Goal: Task Accomplishment & Management: Manage account settings

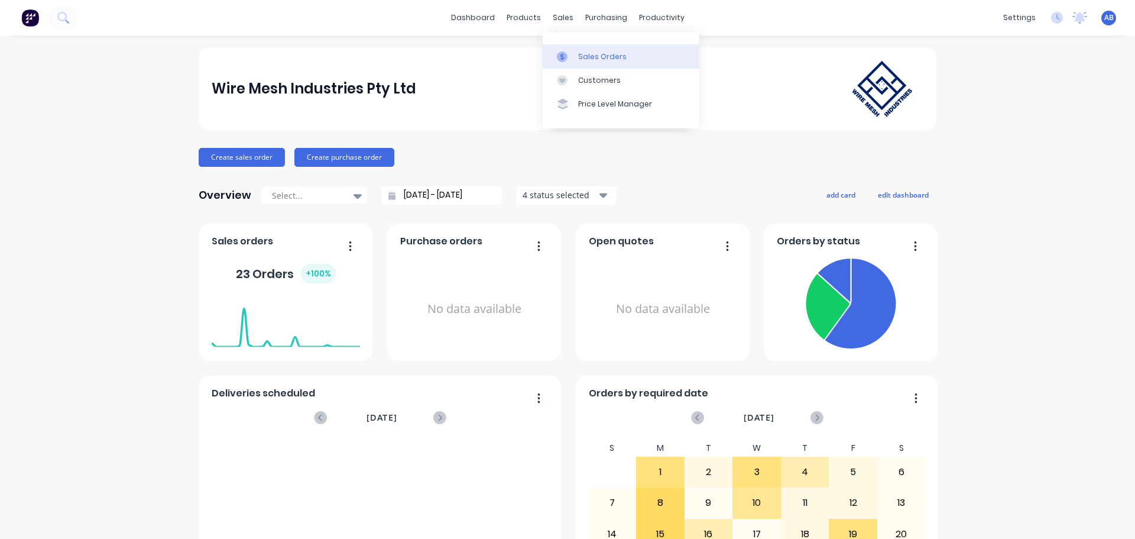
click at [584, 50] on link "Sales Orders" at bounding box center [621, 56] width 157 height 24
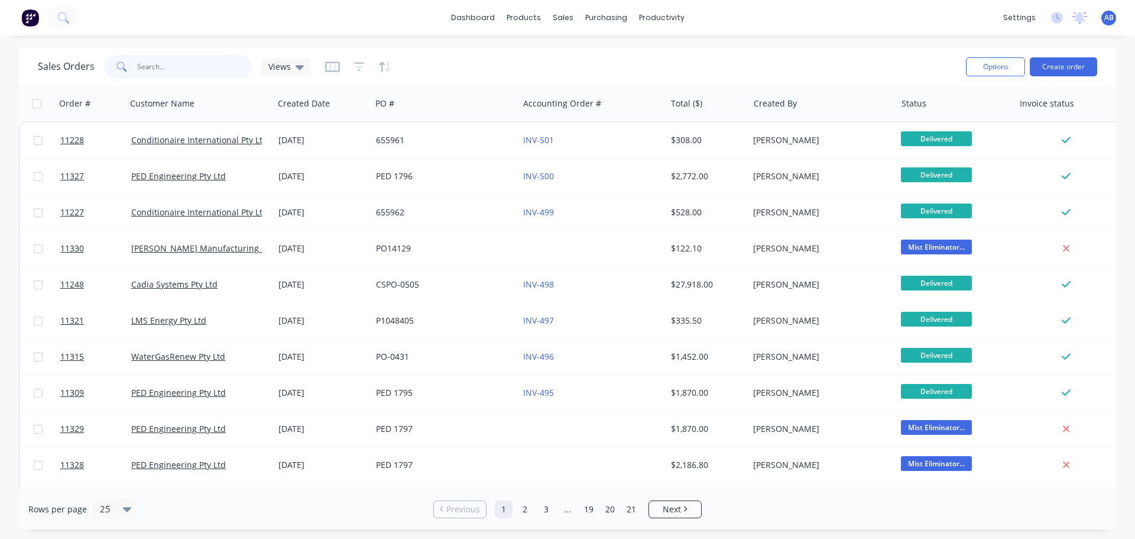
click at [176, 58] on input "text" at bounding box center [194, 67] width 115 height 24
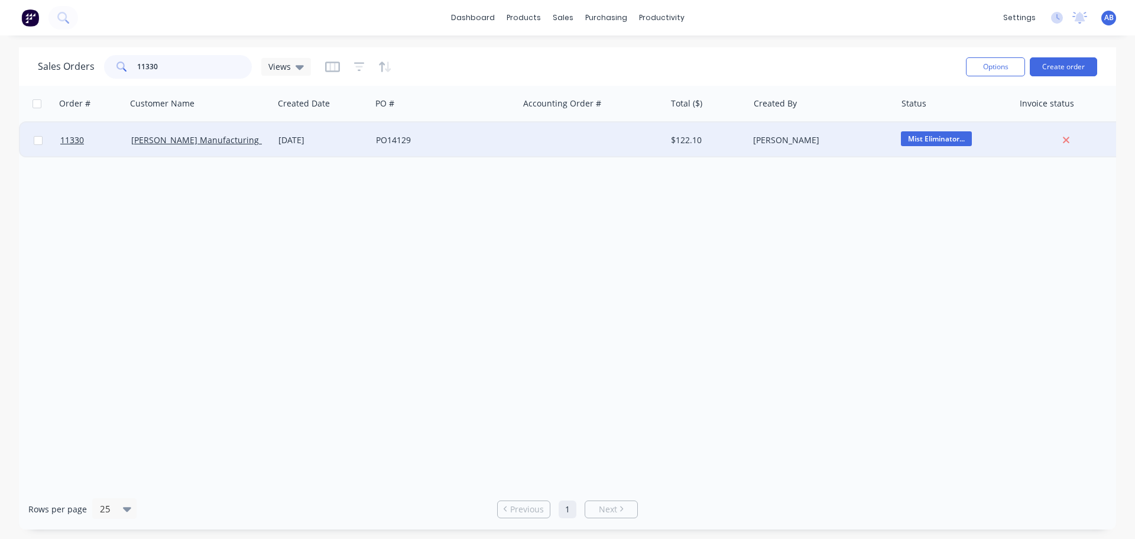
type input "11330"
click at [543, 140] on div at bounding box center [592, 139] width 147 height 35
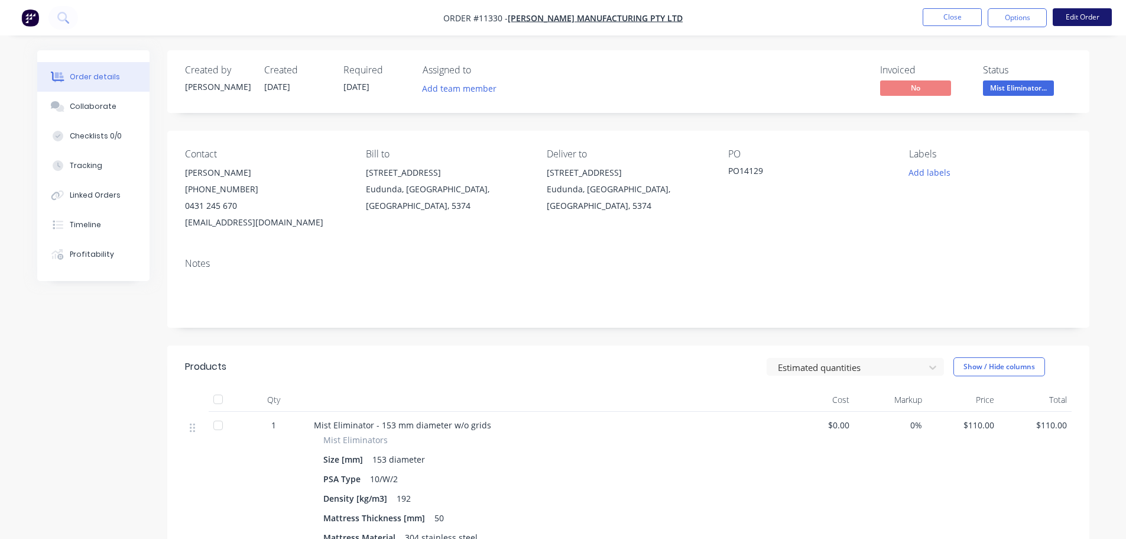
click at [1074, 12] on button "Edit Order" at bounding box center [1082, 17] width 59 height 18
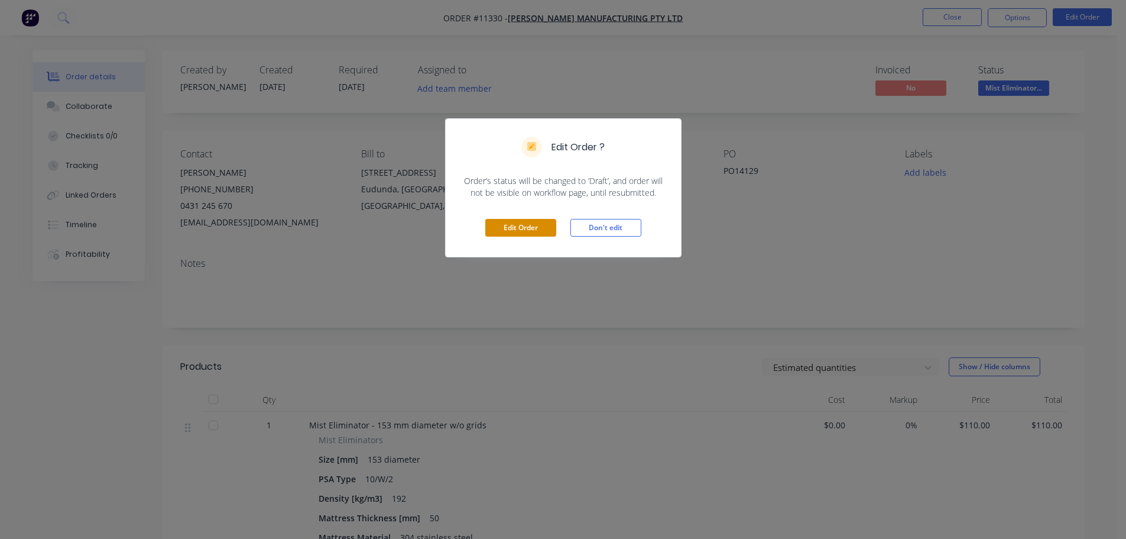
click at [524, 228] on button "Edit Order" at bounding box center [520, 228] width 71 height 18
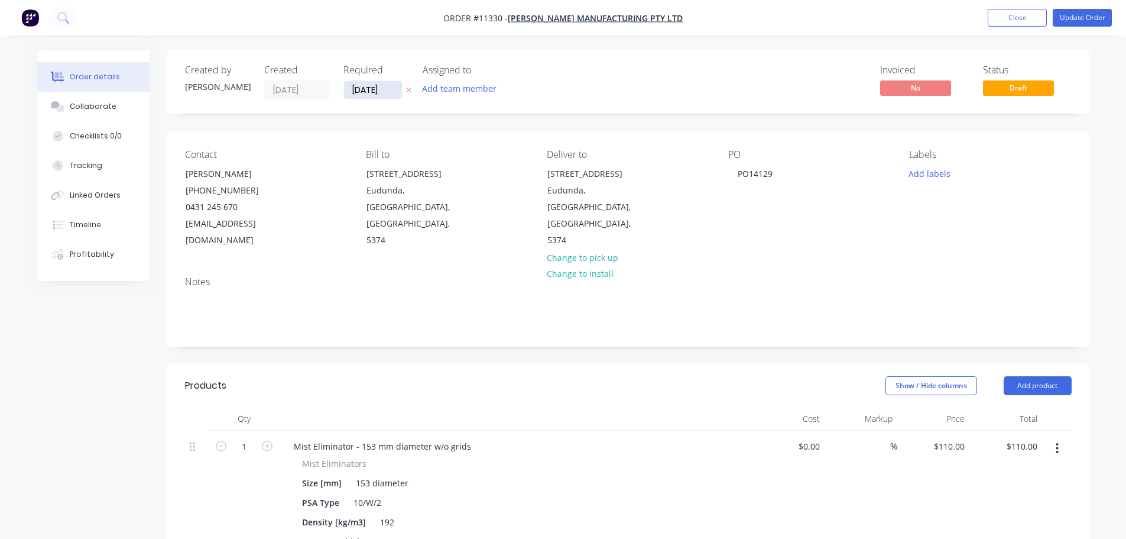
click at [371, 96] on input "[DATE]" at bounding box center [373, 90] width 58 height 18
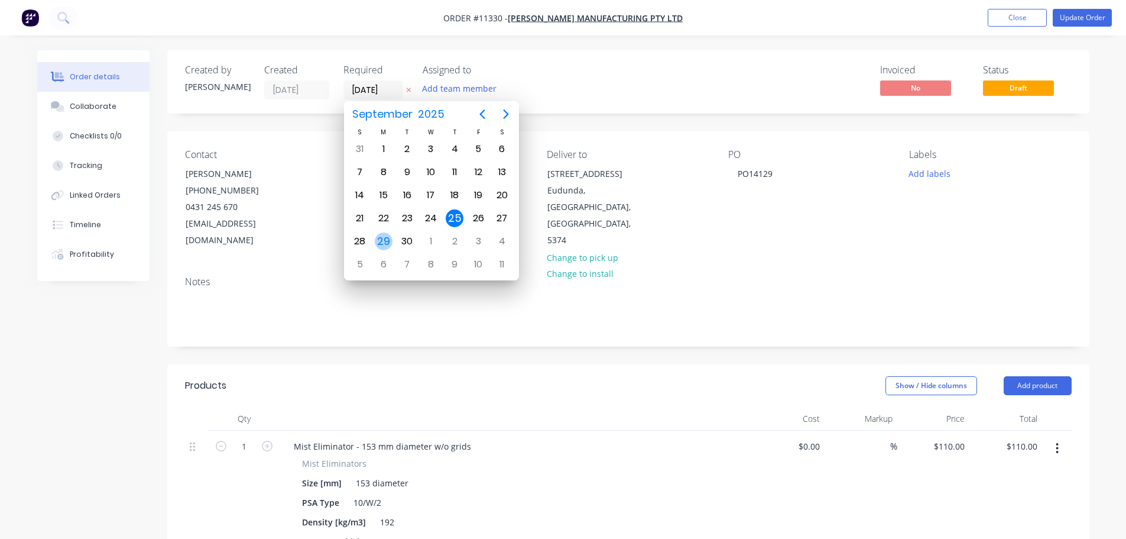
click at [378, 239] on div "29" at bounding box center [384, 241] width 18 height 18
type input "[DATE]"
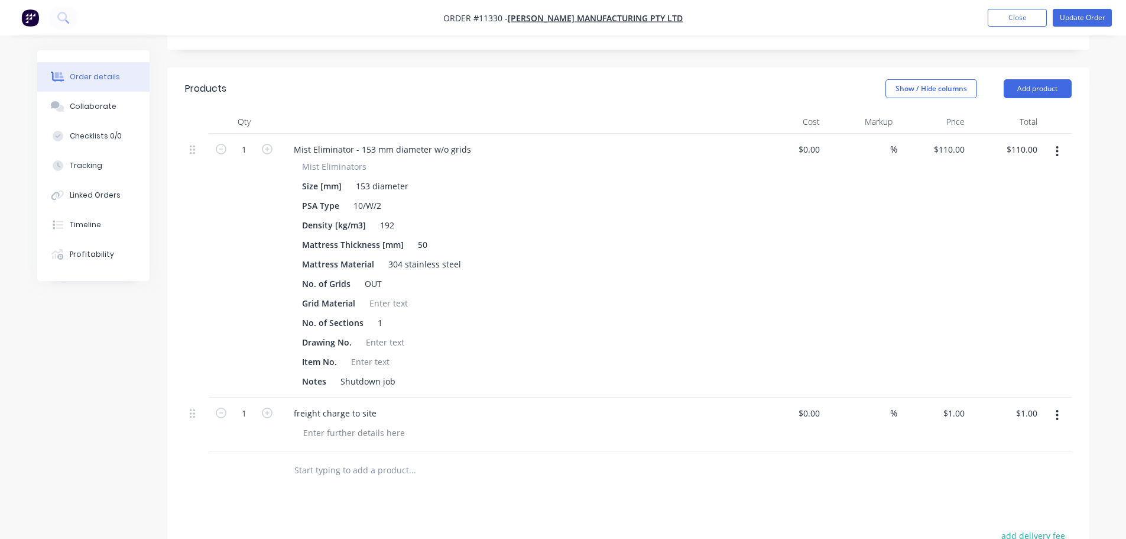
scroll to position [296, 0]
drag, startPoint x: 1008, startPoint y: 20, endPoint x: 993, endPoint y: 34, distance: 20.9
click at [1009, 18] on button "Close" at bounding box center [1017, 18] width 59 height 18
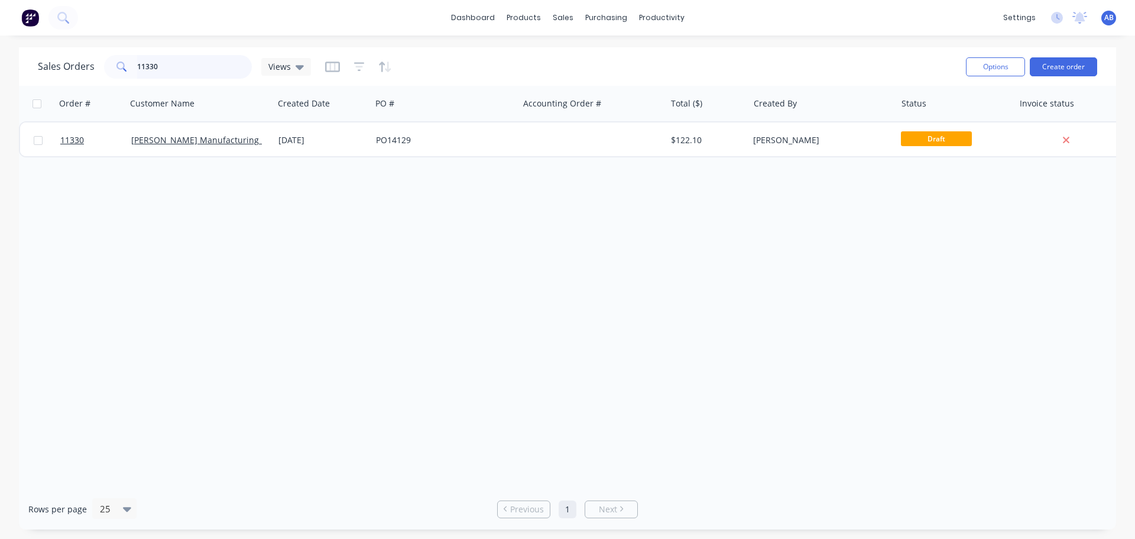
click at [187, 60] on input "11330" at bounding box center [194, 67] width 115 height 24
click at [188, 61] on input "11330" at bounding box center [194, 67] width 115 height 24
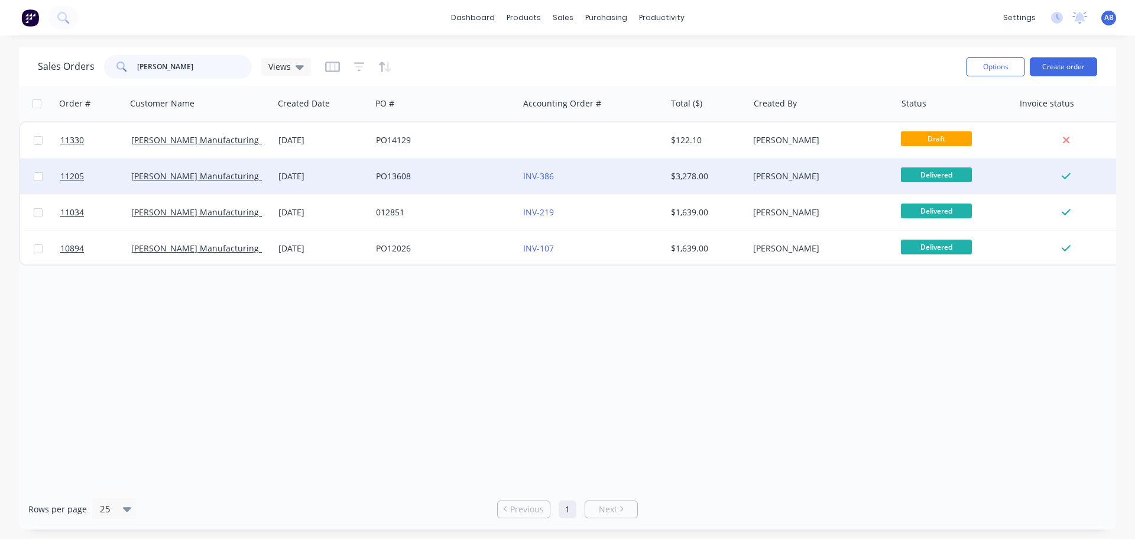
type input "[PERSON_NAME]"
click at [453, 177] on div "PO13608" at bounding box center [441, 176] width 131 height 12
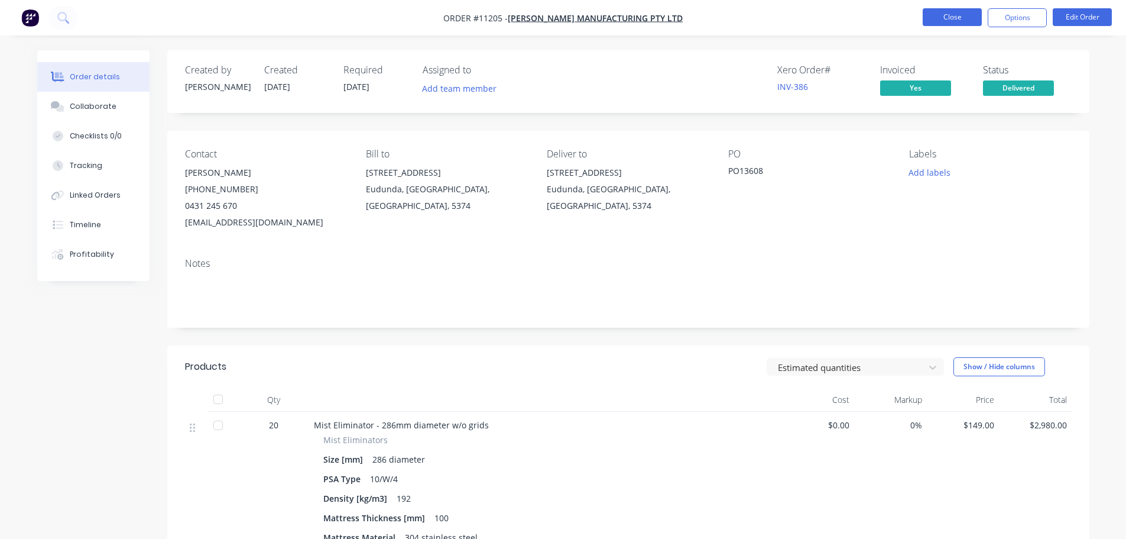
click at [971, 16] on button "Close" at bounding box center [952, 17] width 59 height 18
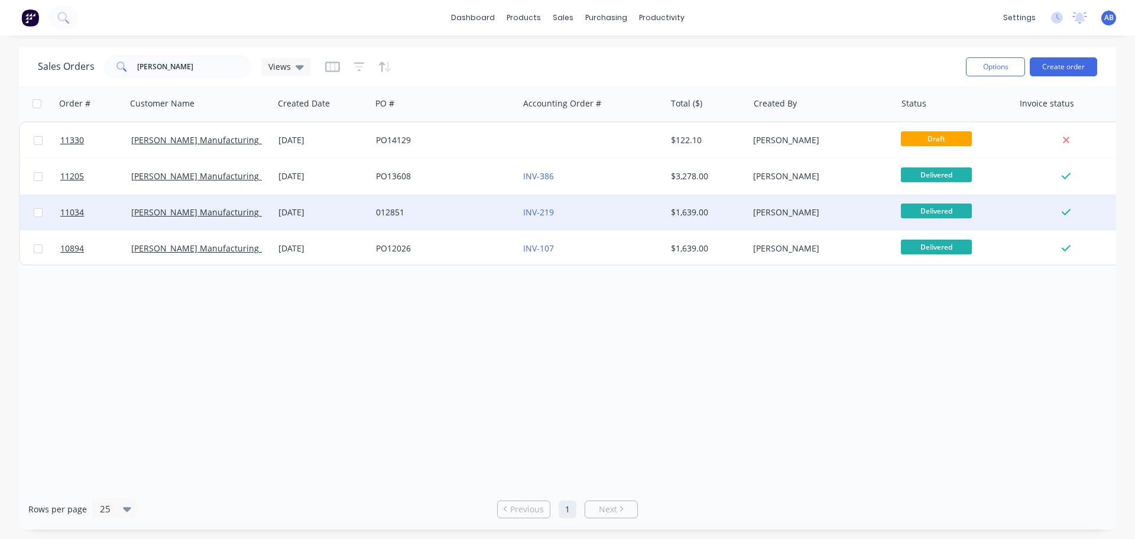
click at [574, 215] on div "INV-219" at bounding box center [588, 212] width 131 height 12
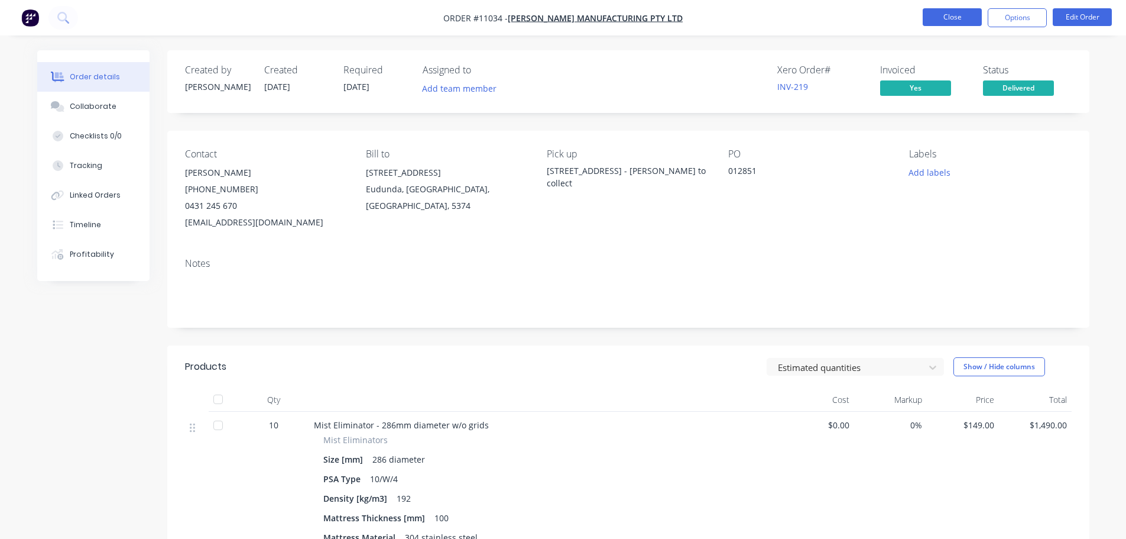
click at [965, 22] on button "Close" at bounding box center [952, 17] width 59 height 18
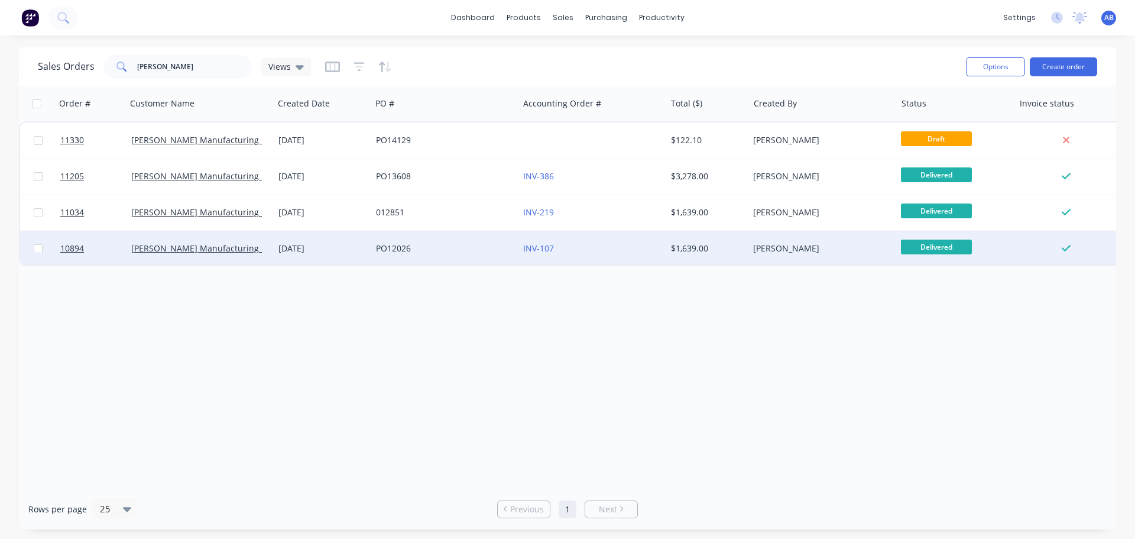
click at [621, 253] on div "INV-107" at bounding box center [588, 248] width 131 height 12
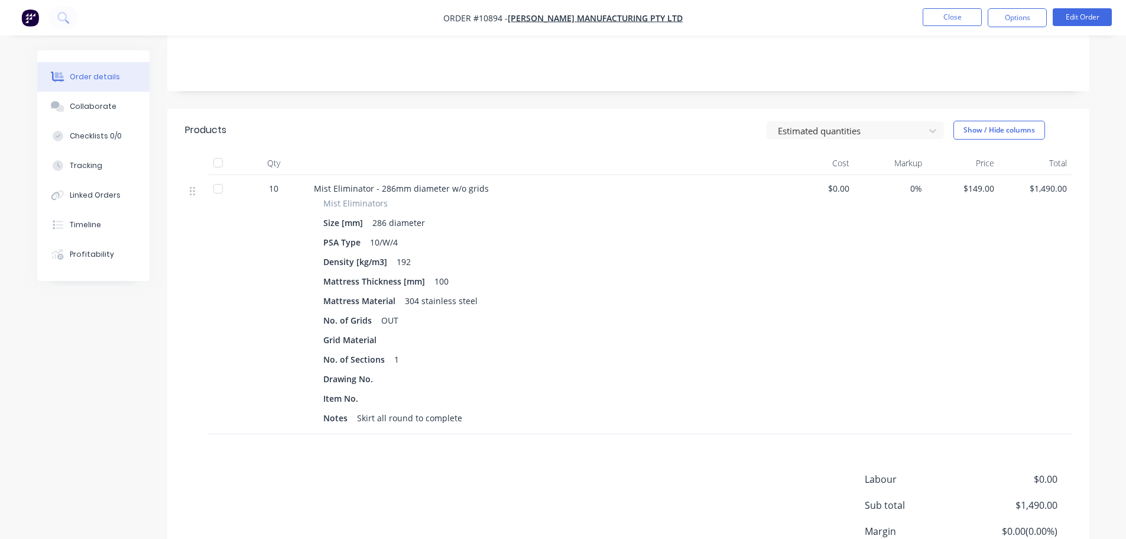
scroll to position [342, 0]
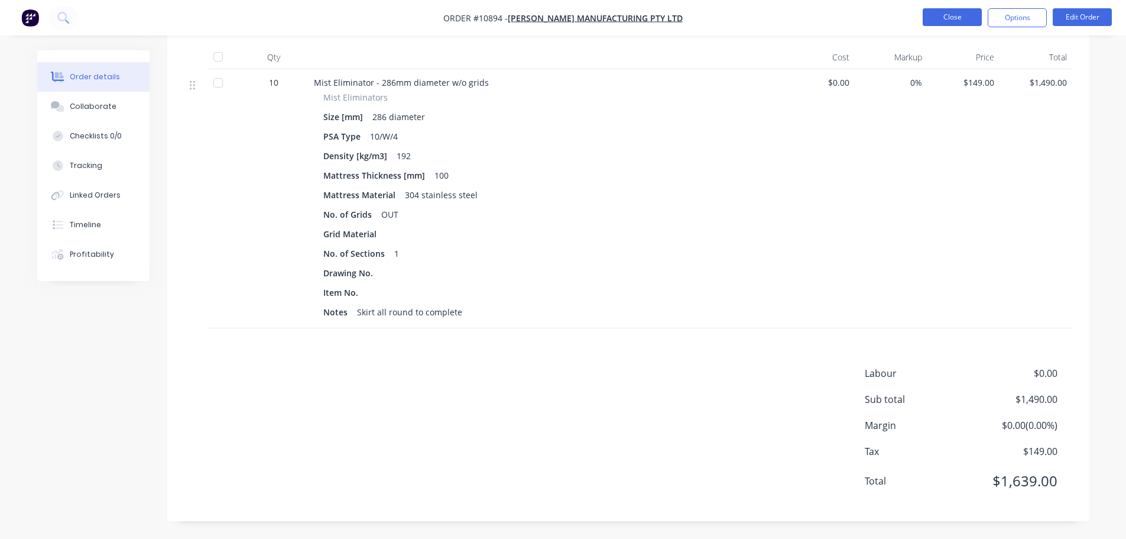
click at [941, 21] on button "Close" at bounding box center [952, 17] width 59 height 18
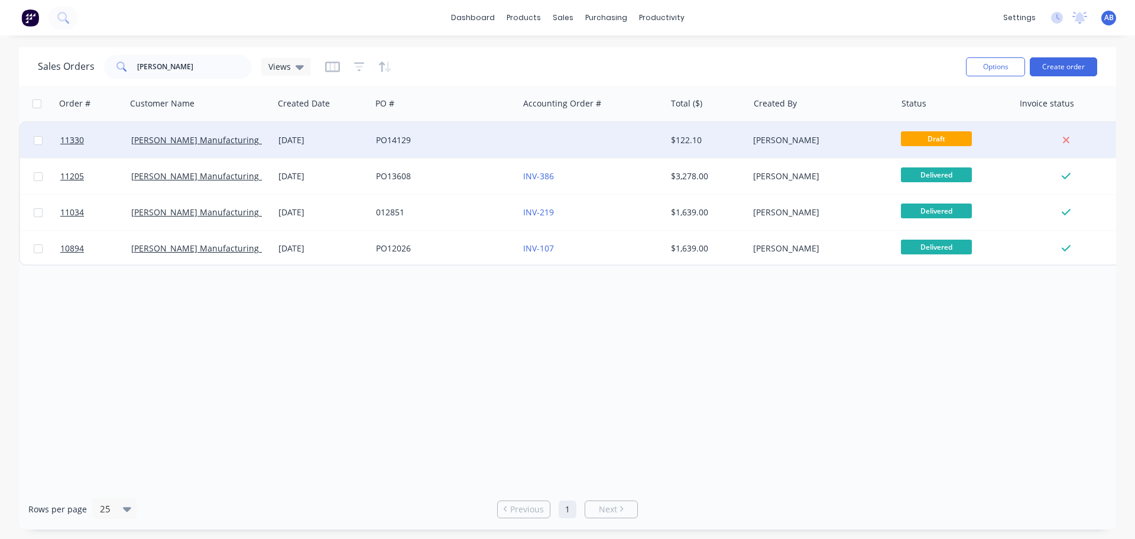
click at [566, 141] on div at bounding box center [592, 139] width 147 height 35
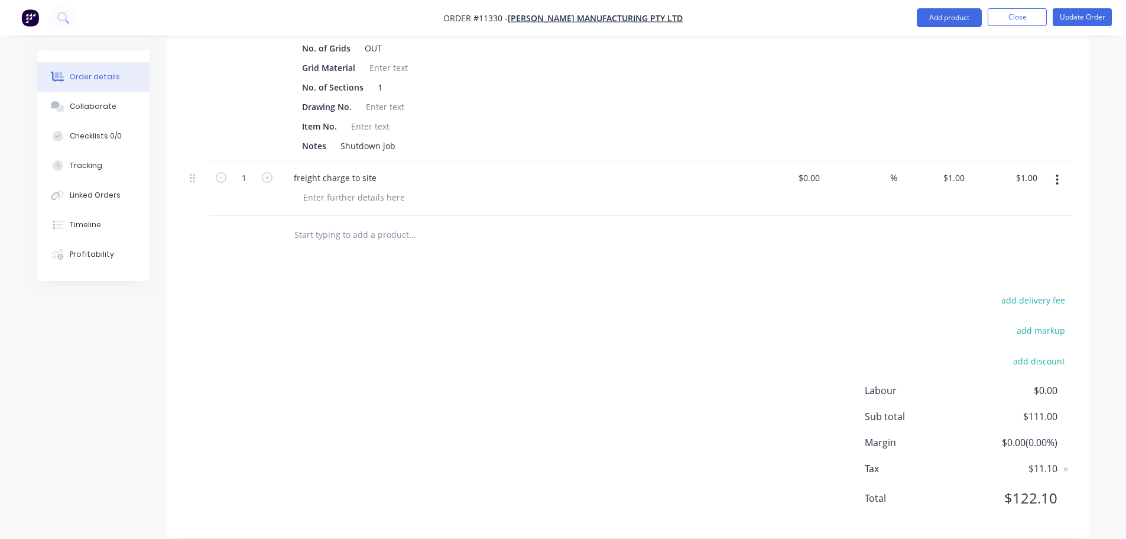
scroll to position [355, 0]
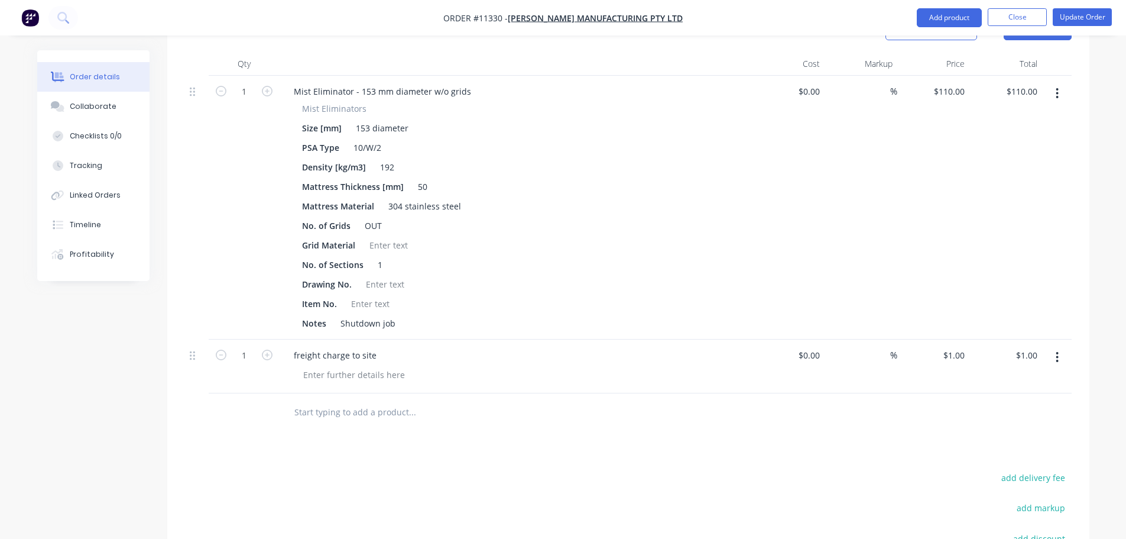
click at [1058, 352] on icon "button" at bounding box center [1058, 357] width 2 height 11
click at [984, 451] on div "Delete" at bounding box center [1015, 459] width 91 height 17
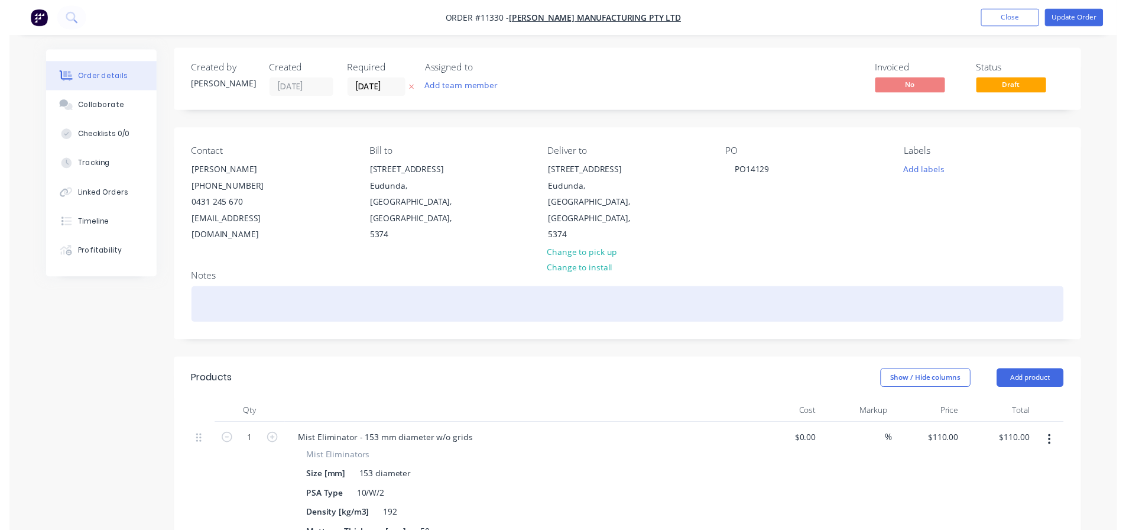
scroll to position [0, 0]
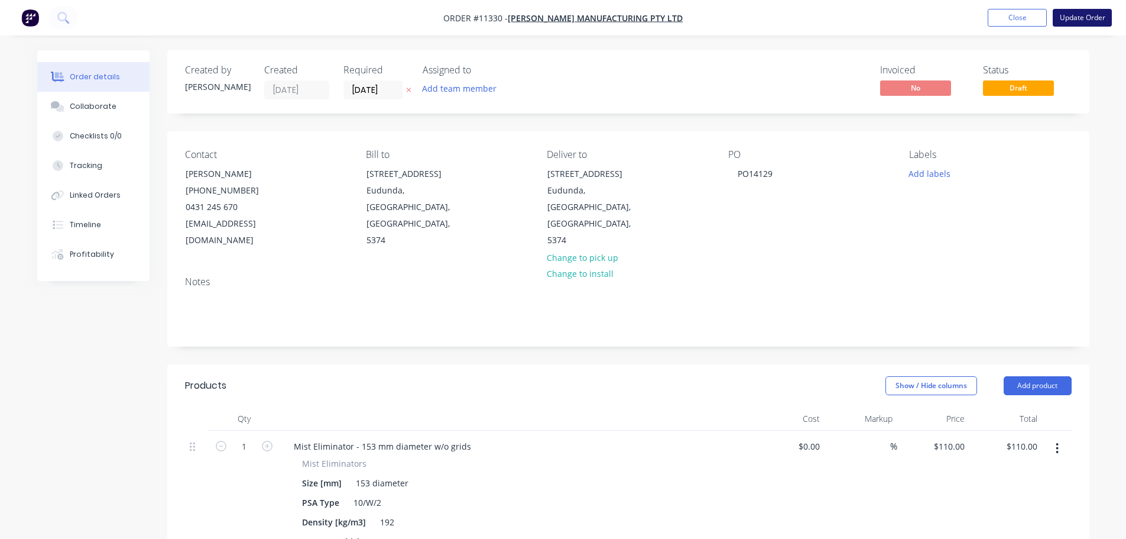
click at [1091, 13] on button "Update Order" at bounding box center [1082, 18] width 59 height 18
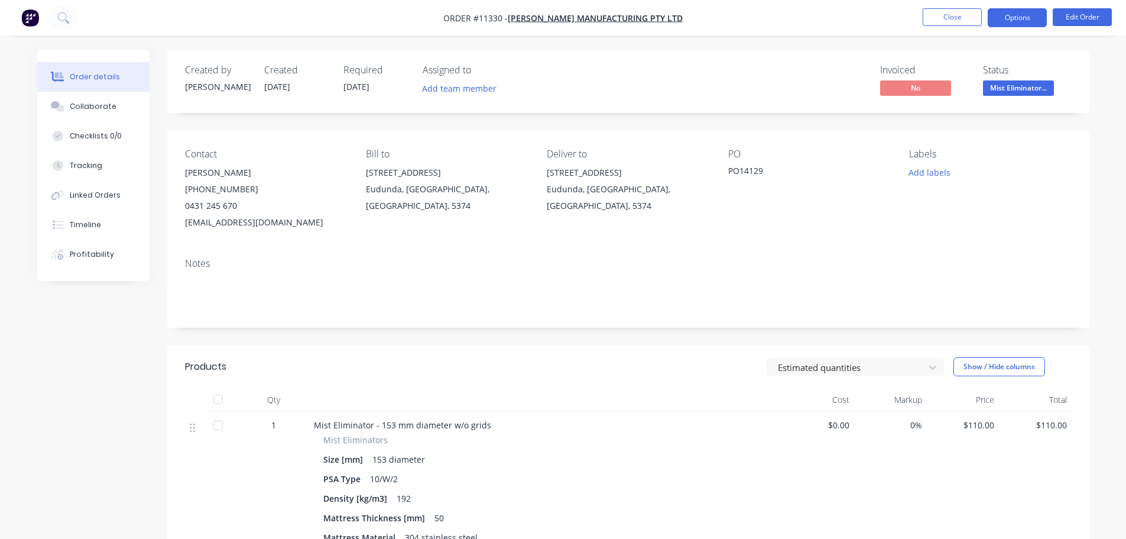
click at [1014, 17] on button "Options" at bounding box center [1017, 17] width 59 height 19
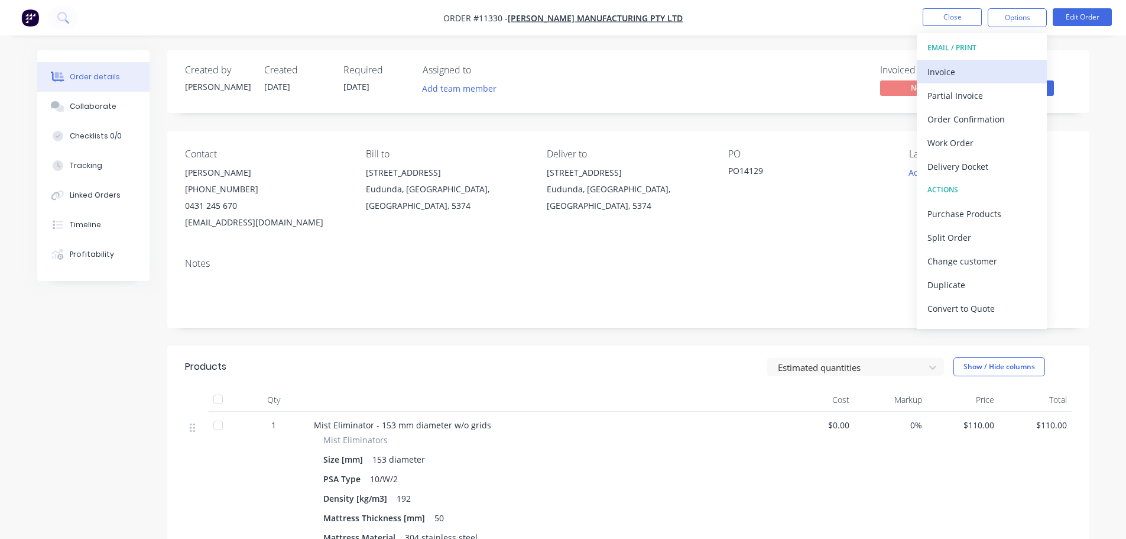
click at [946, 73] on div "Invoice" at bounding box center [982, 71] width 109 height 17
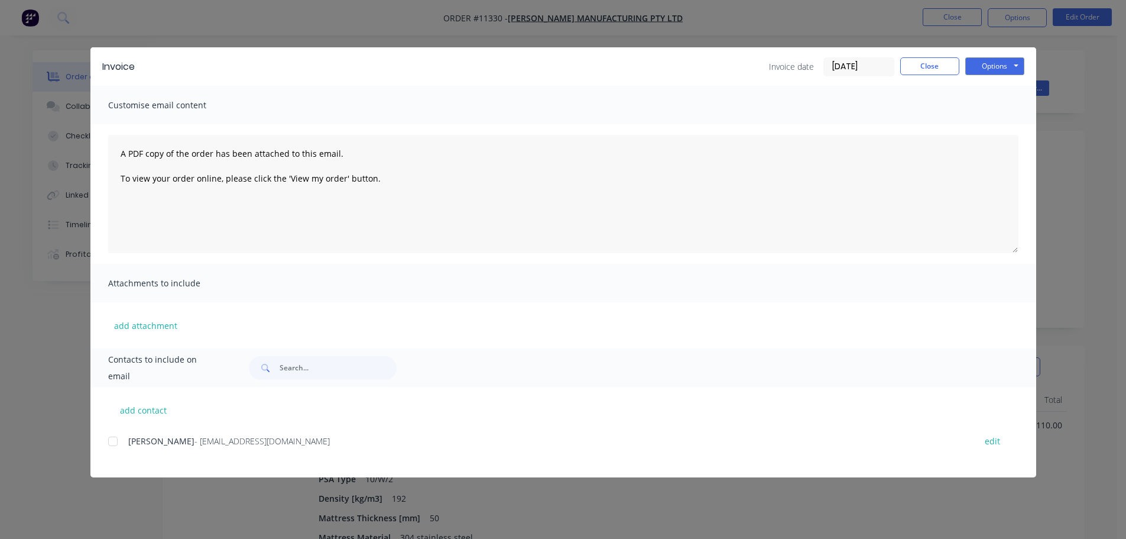
click at [114, 441] on div at bounding box center [113, 441] width 24 height 24
click at [994, 66] on button "Options" at bounding box center [995, 66] width 59 height 18
click at [996, 123] on button "Email" at bounding box center [1004, 126] width 76 height 20
click at [925, 68] on button "Close" at bounding box center [930, 66] width 59 height 18
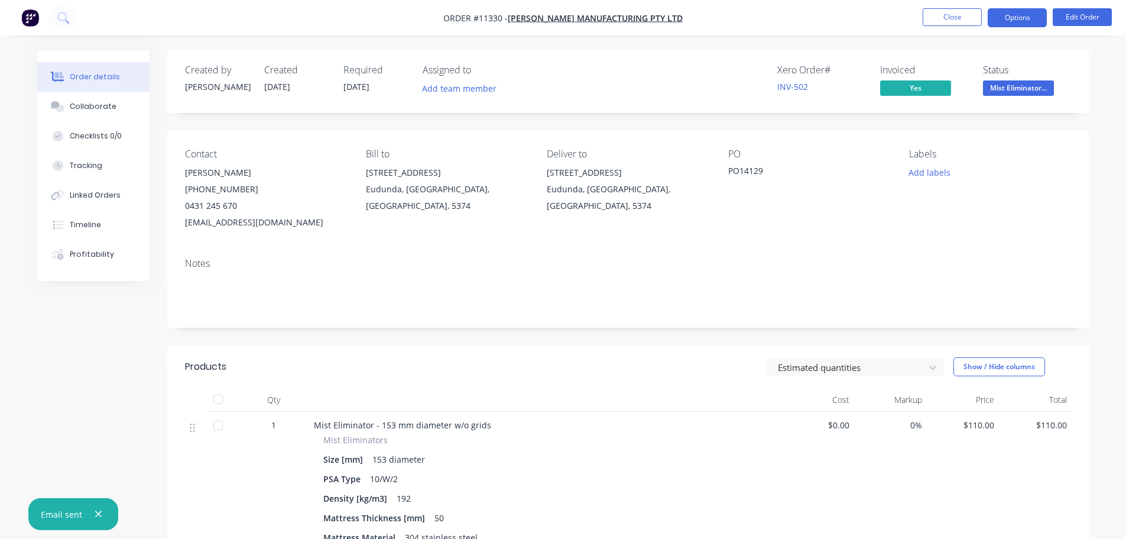
click at [1010, 18] on button "Options" at bounding box center [1017, 17] width 59 height 19
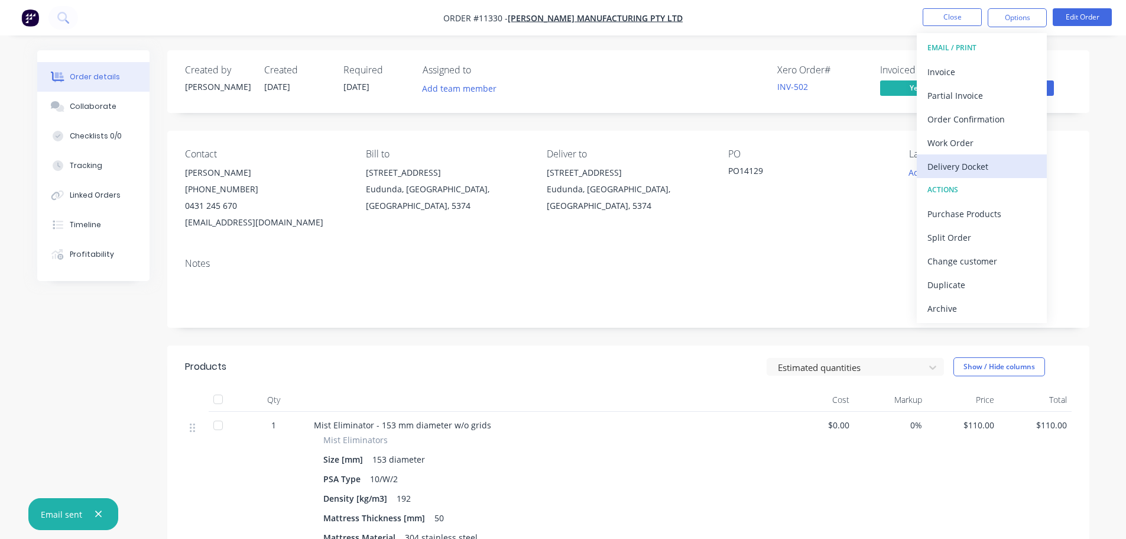
click at [956, 171] on div "Delivery Docket" at bounding box center [982, 166] width 109 height 17
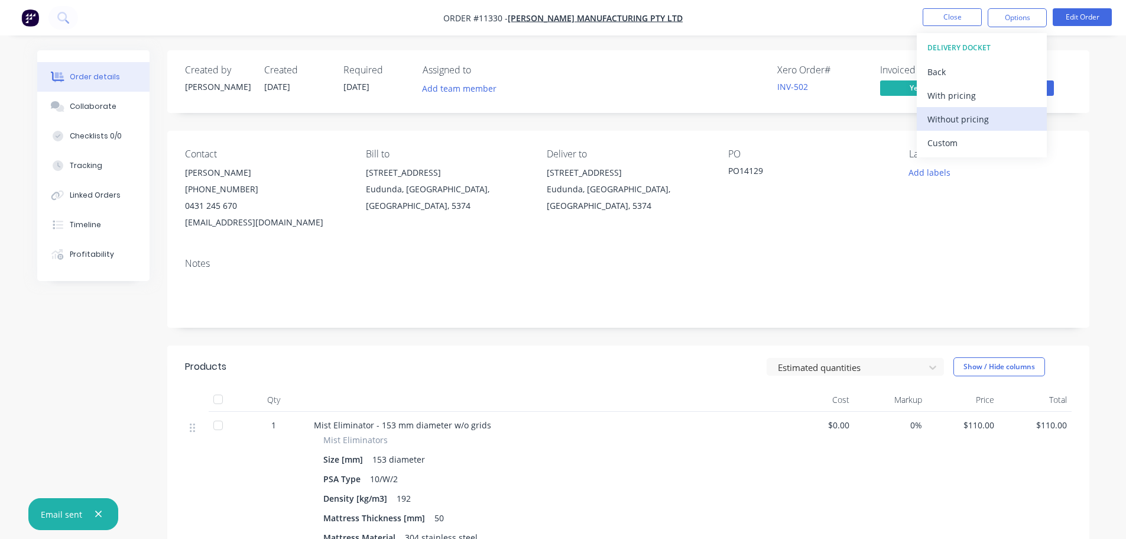
click at [953, 119] on div "Without pricing" at bounding box center [982, 119] width 109 height 17
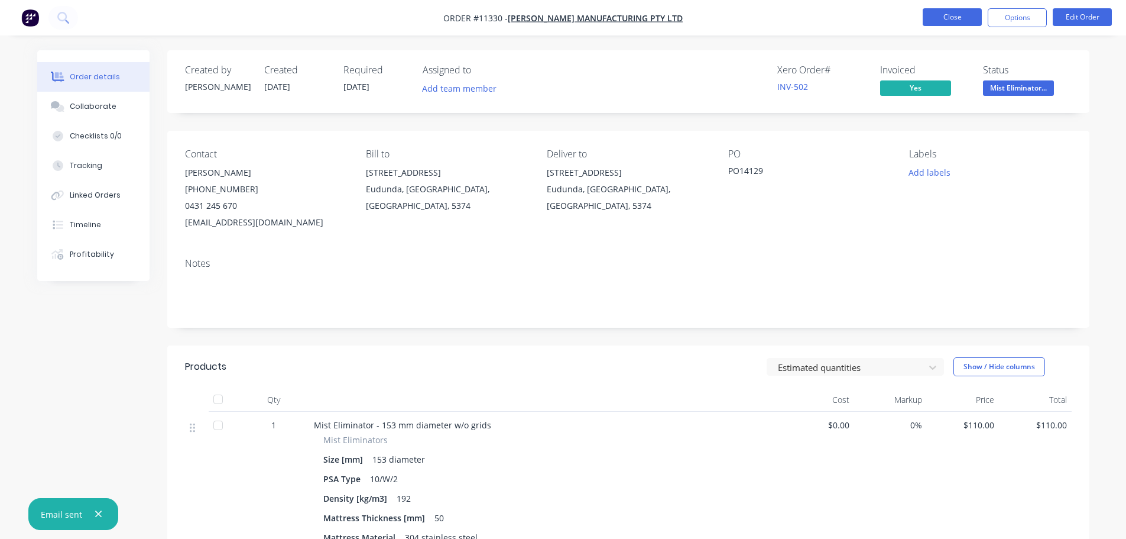
click at [948, 20] on button "Close" at bounding box center [952, 17] width 59 height 18
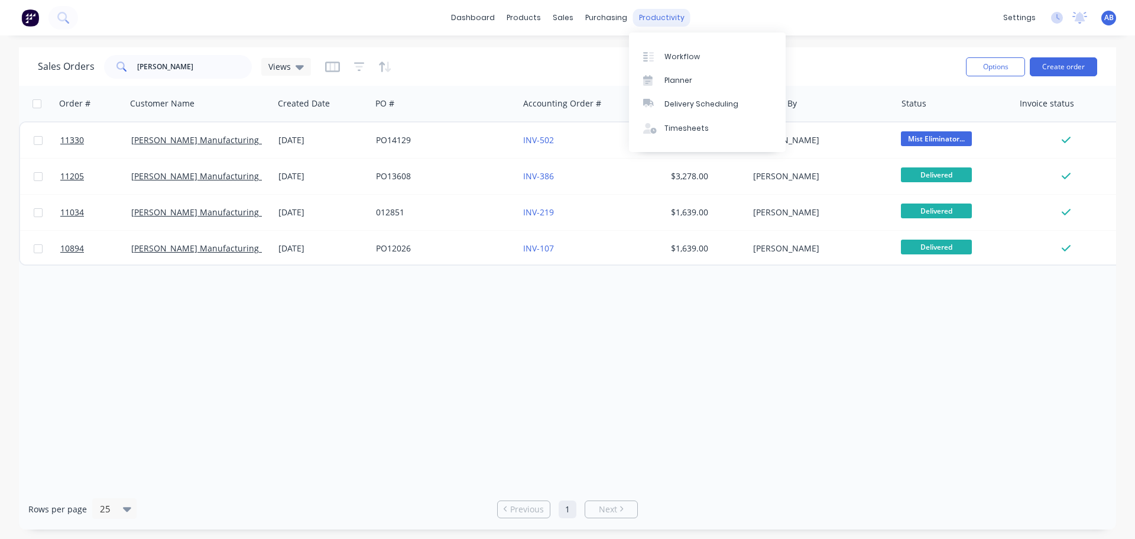
click at [656, 17] on div "productivity" at bounding box center [661, 18] width 57 height 18
click at [669, 51] on div "Workflow" at bounding box center [682, 56] width 35 height 11
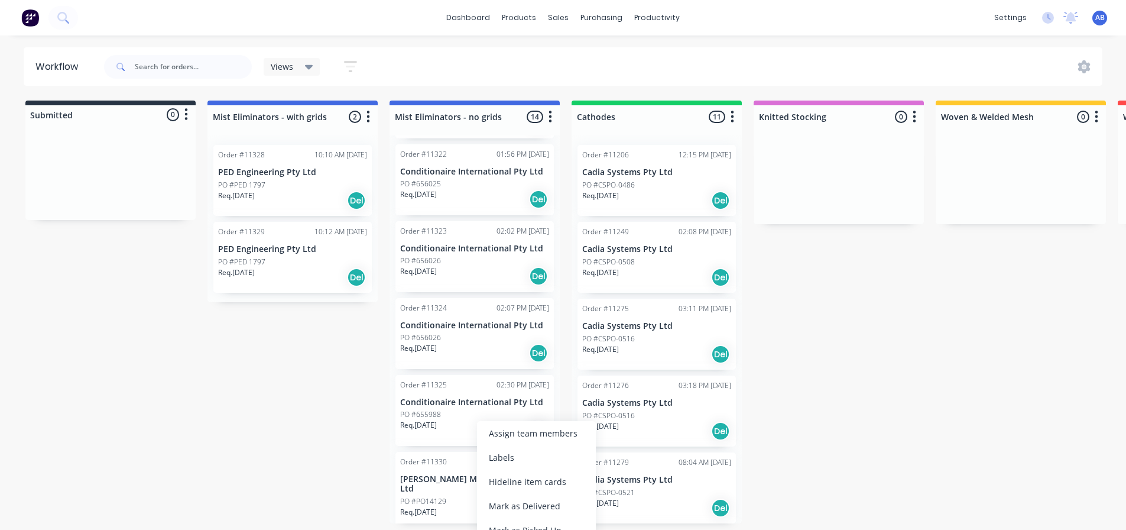
scroll to position [2, 0]
click at [503, 503] on div "Mark as Delivered" at bounding box center [520, 506] width 119 height 24
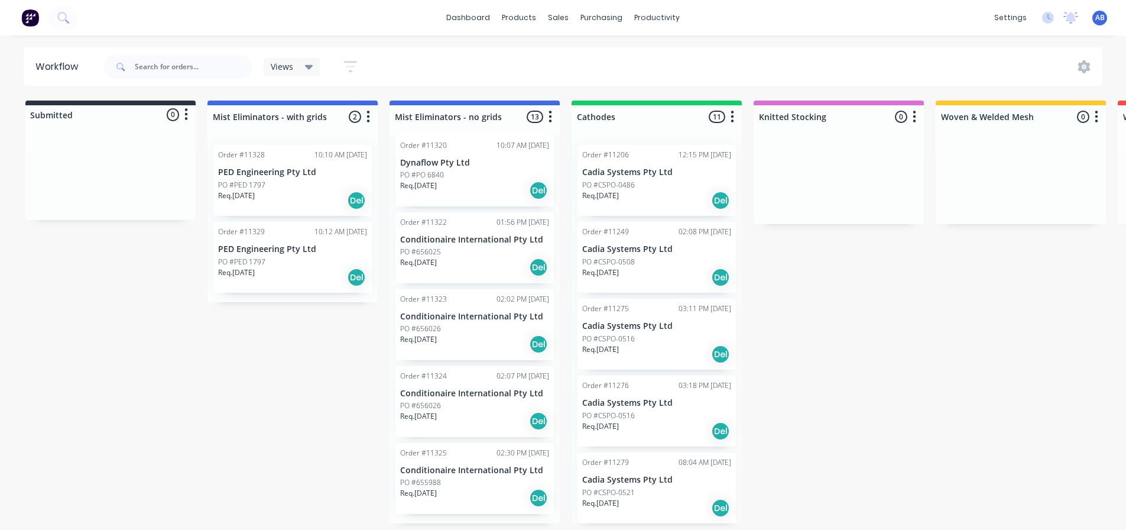
scroll to position [625, 0]
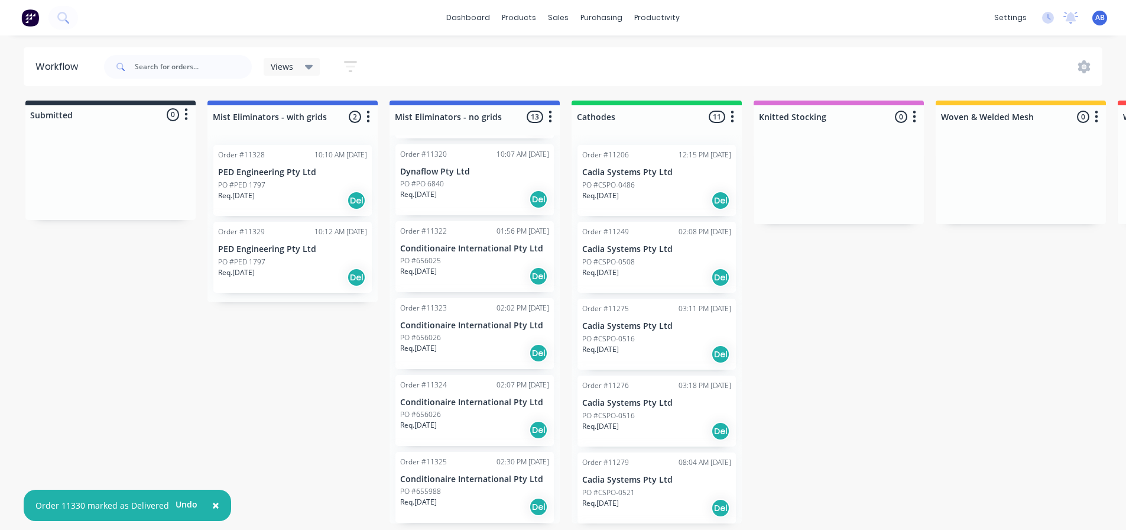
click at [34, 18] on img at bounding box center [30, 18] width 18 height 18
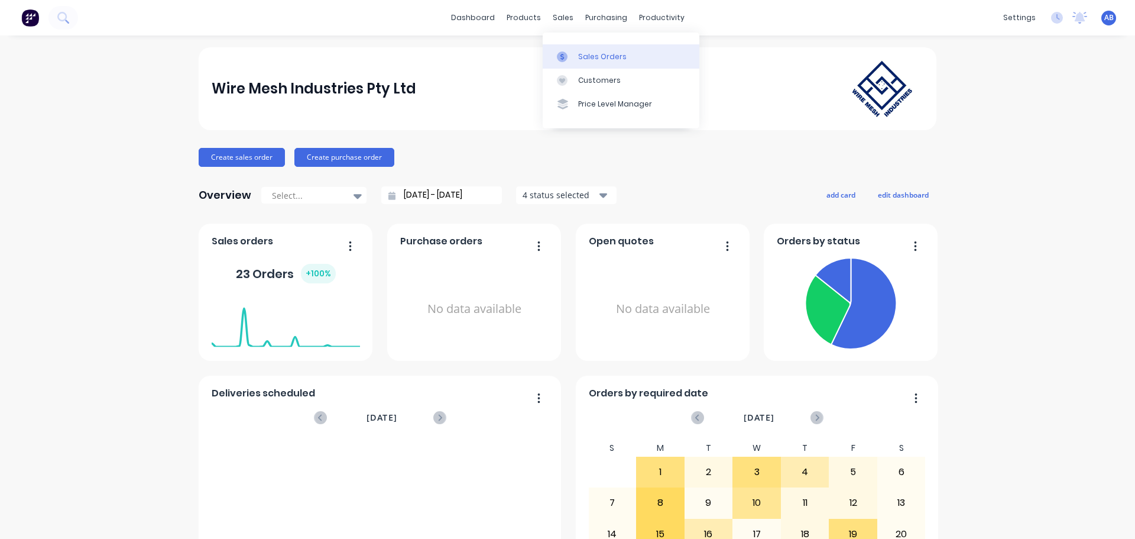
click at [582, 57] on div "Sales Orders" at bounding box center [602, 56] width 48 height 11
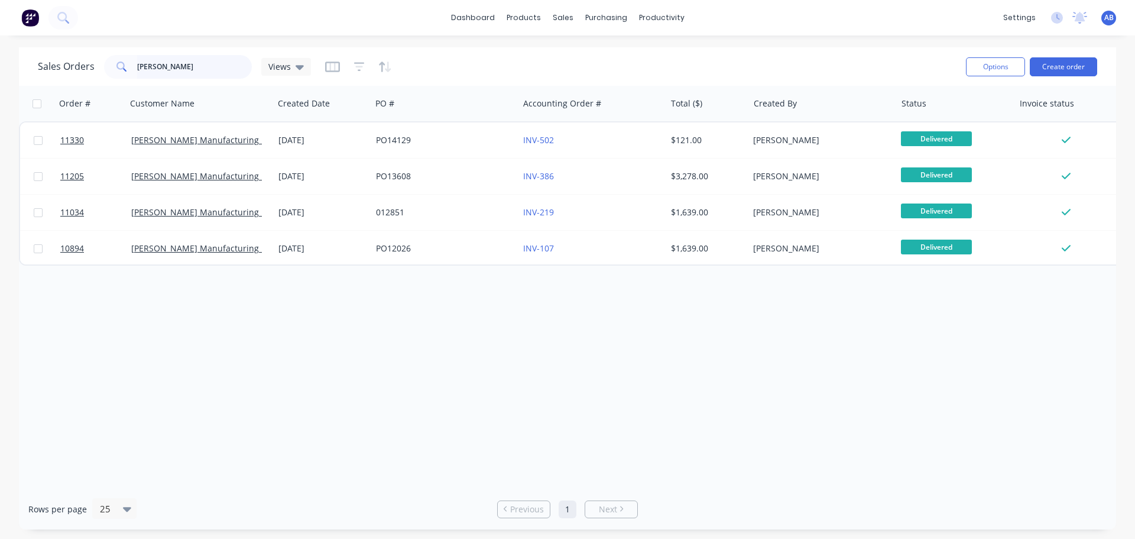
click at [180, 60] on input "[PERSON_NAME]" at bounding box center [194, 67] width 115 height 24
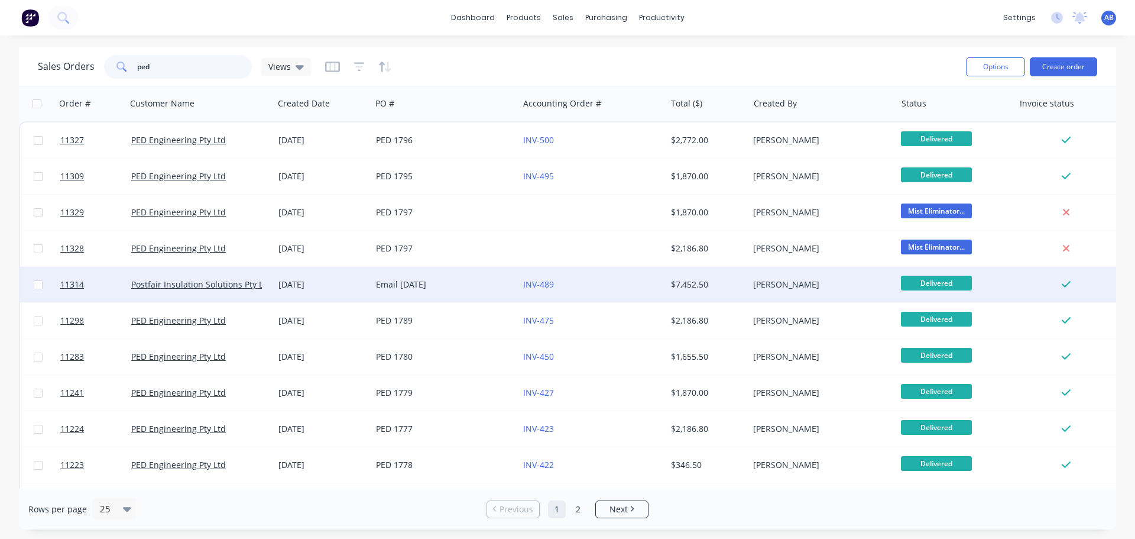
type input "ped"
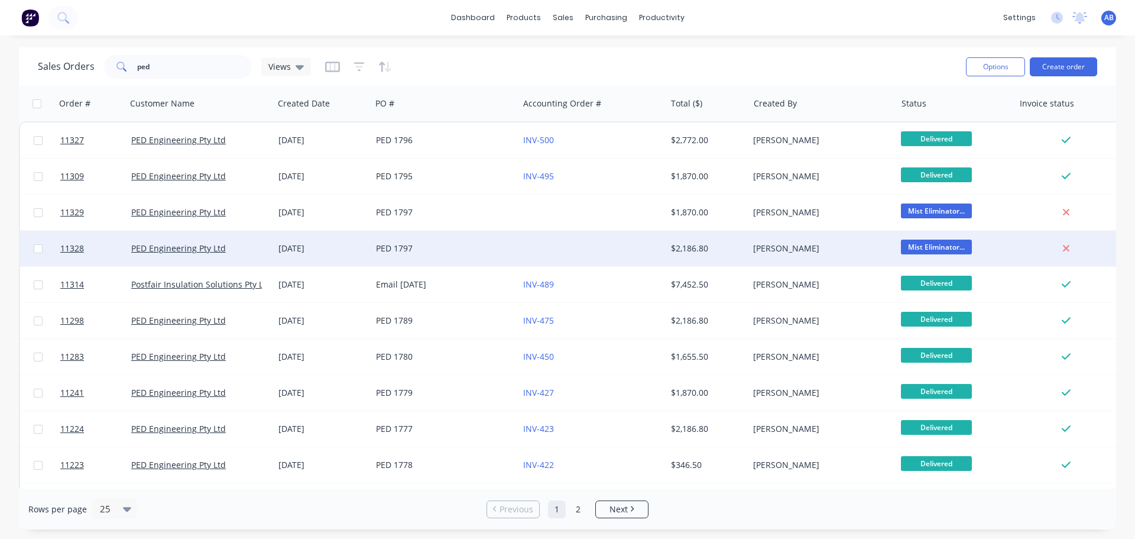
click at [497, 242] on div "PED 1797" at bounding box center [441, 248] width 131 height 12
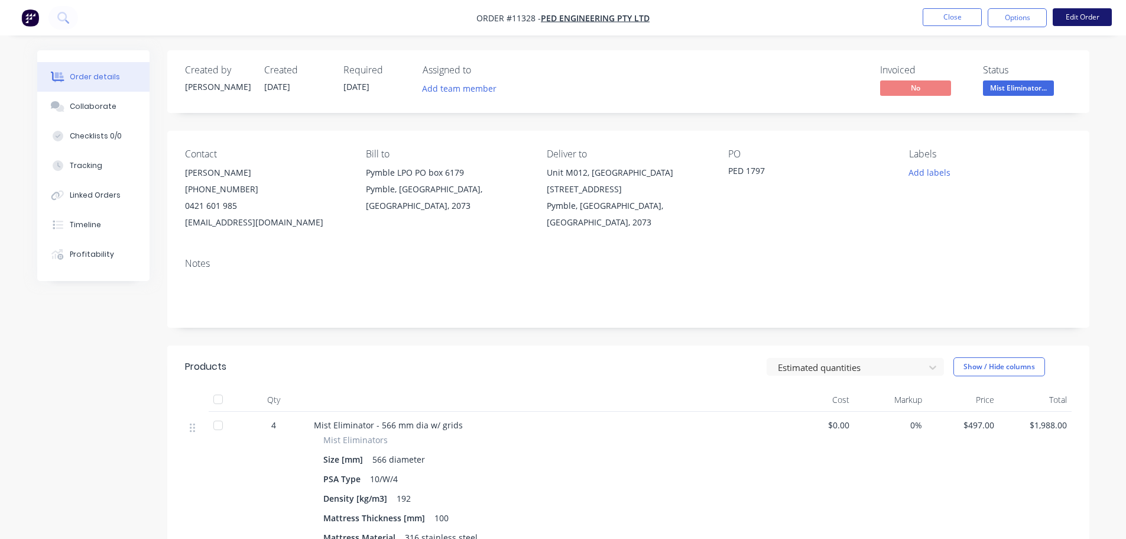
click at [1071, 21] on button "Edit Order" at bounding box center [1082, 17] width 59 height 18
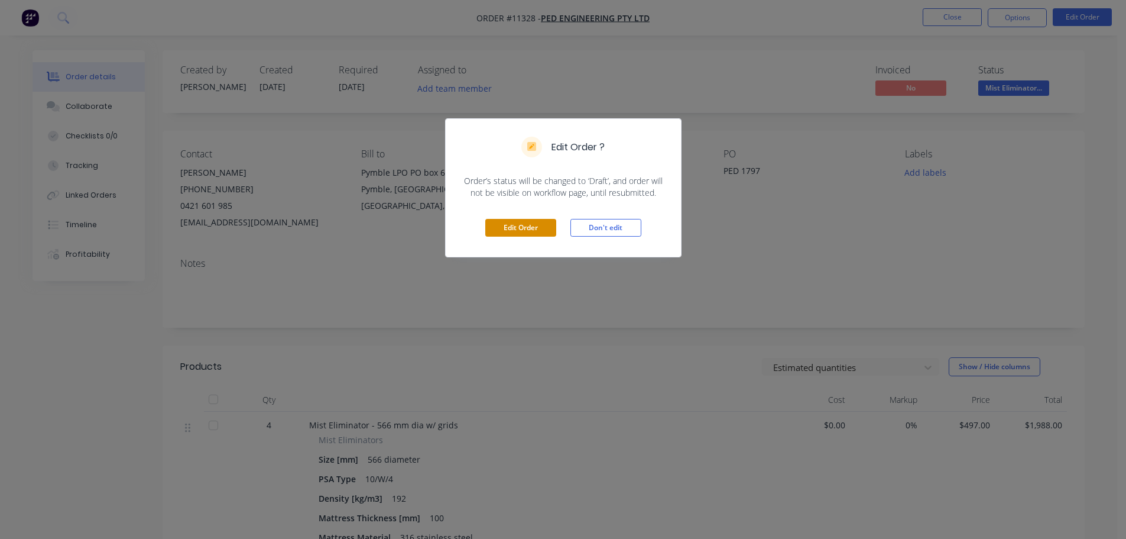
click at [525, 225] on button "Edit Order" at bounding box center [520, 228] width 71 height 18
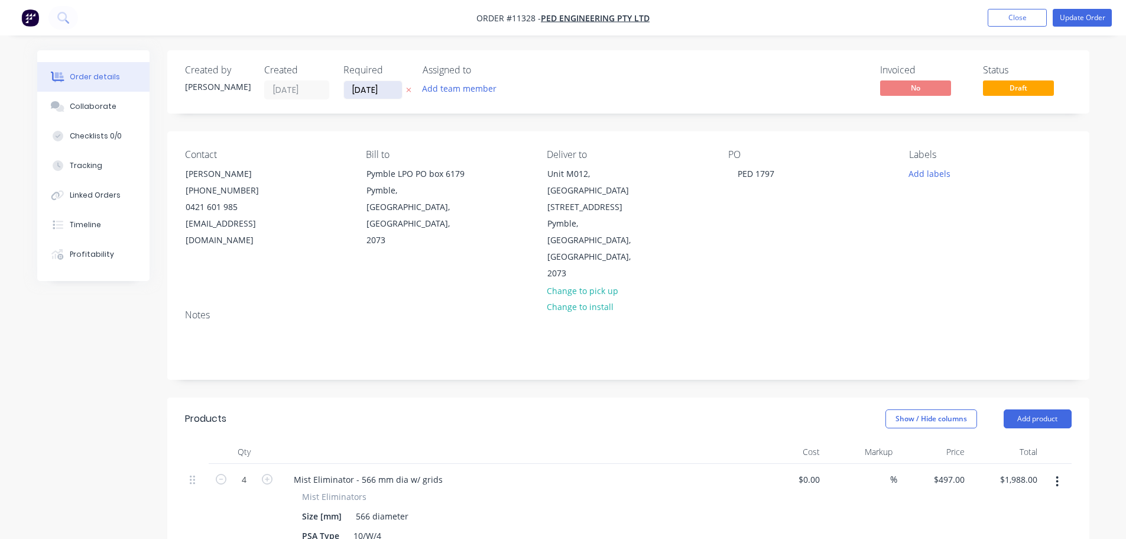
click at [391, 86] on input "[DATE]" at bounding box center [373, 90] width 58 height 18
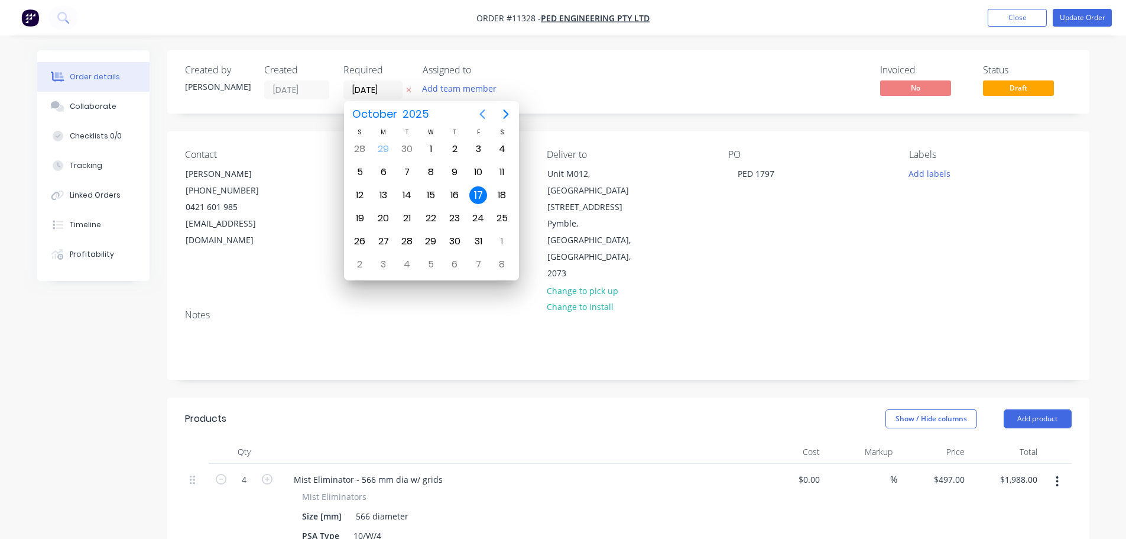
click at [485, 111] on icon "Previous page" at bounding box center [482, 114] width 14 height 14
click at [383, 236] on div "29" at bounding box center [384, 241] width 18 height 18
type input "[DATE]"
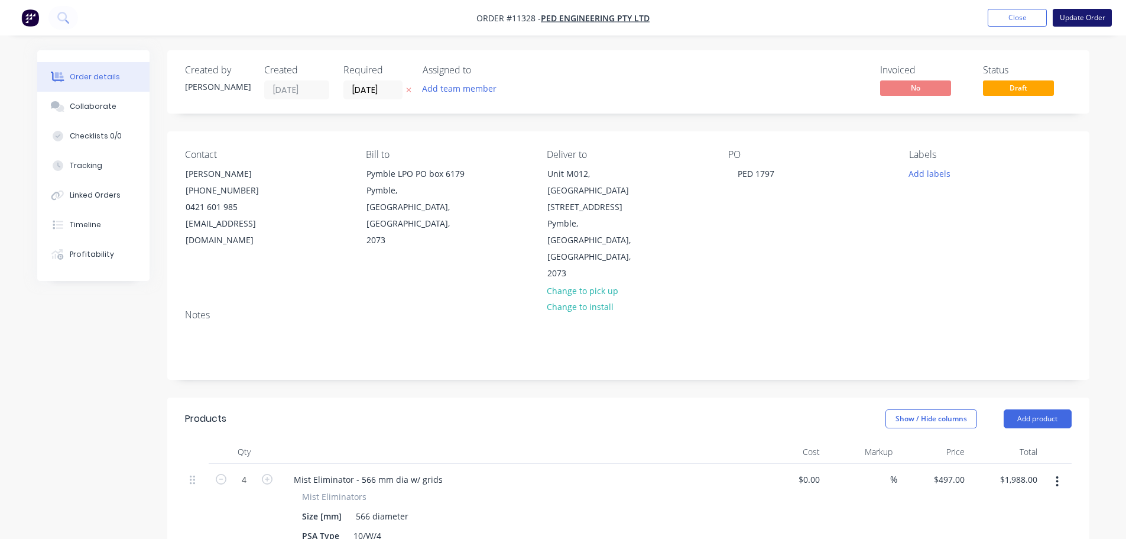
click at [1079, 23] on button "Update Order" at bounding box center [1082, 18] width 59 height 18
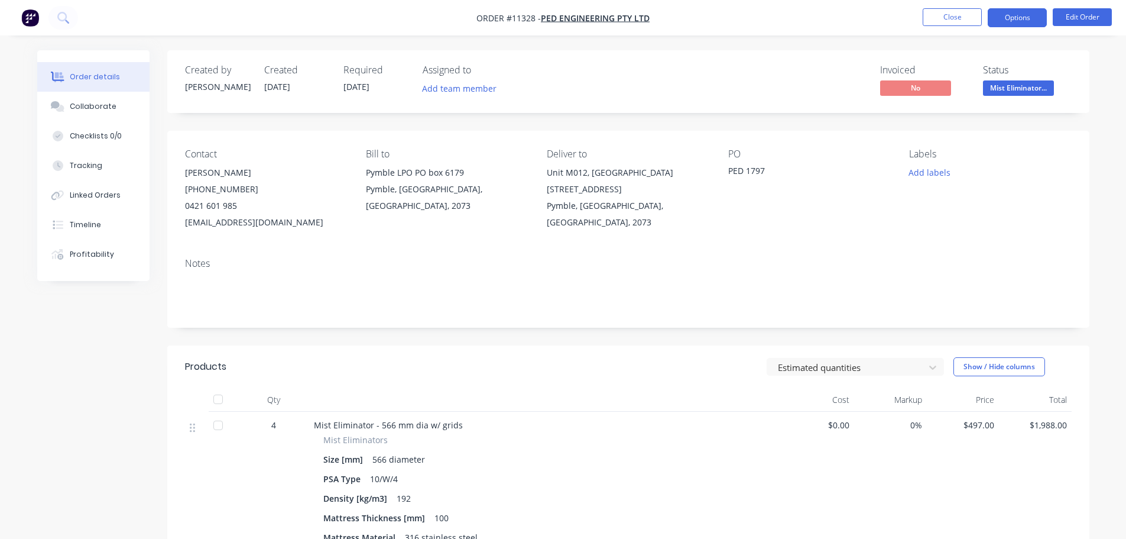
click at [1027, 25] on button "Options" at bounding box center [1017, 17] width 59 height 19
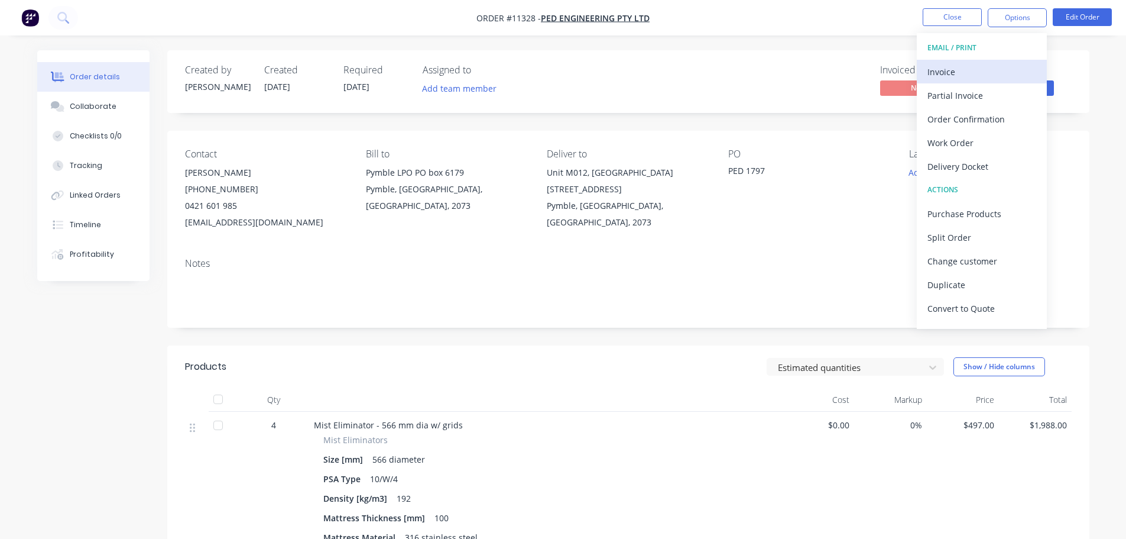
click at [944, 76] on div "Invoice" at bounding box center [982, 71] width 109 height 17
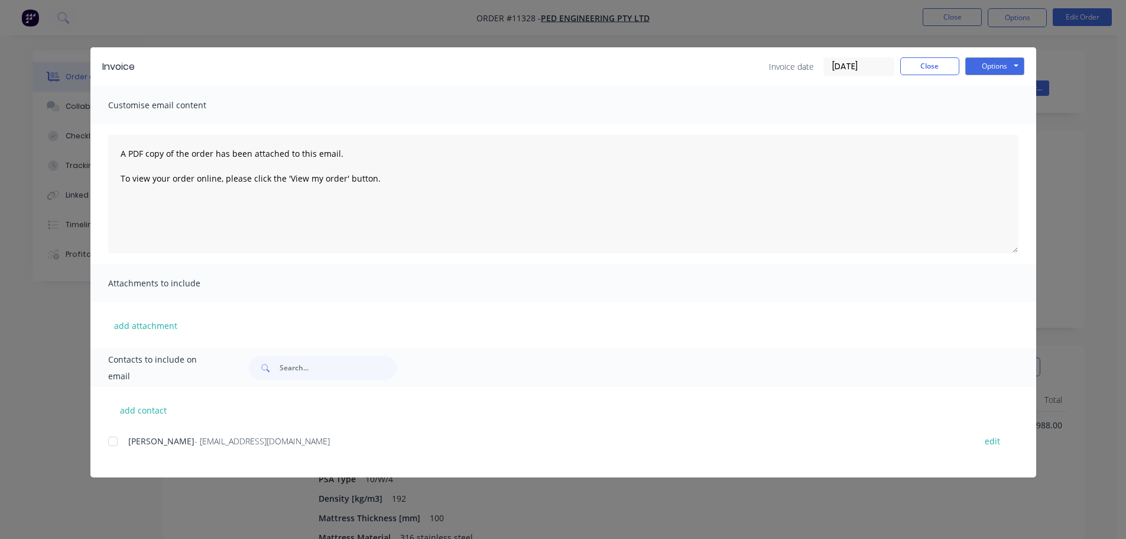
click at [117, 445] on div at bounding box center [113, 441] width 24 height 24
click at [1001, 67] on button "Options" at bounding box center [995, 66] width 59 height 18
click at [985, 130] on button "Email" at bounding box center [1004, 126] width 76 height 20
click at [928, 69] on button "Close" at bounding box center [930, 66] width 59 height 18
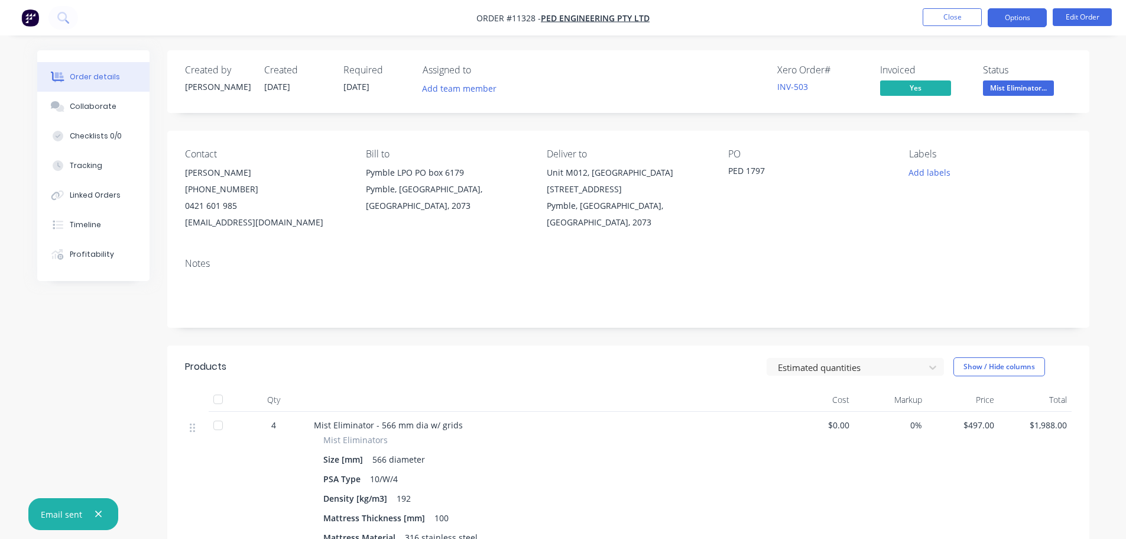
click at [1008, 20] on button "Options" at bounding box center [1017, 17] width 59 height 19
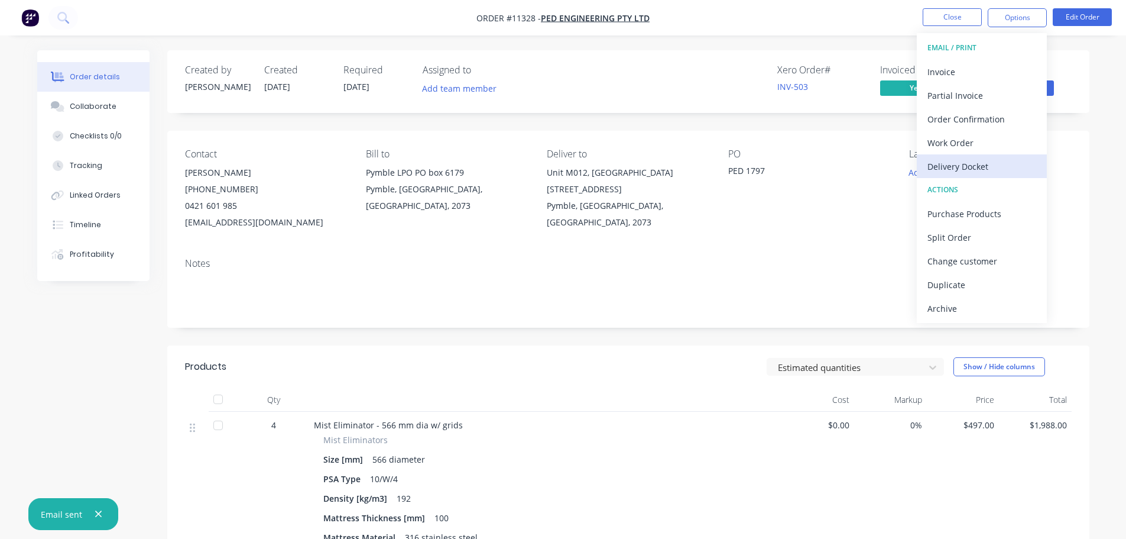
click at [963, 163] on div "Delivery Docket" at bounding box center [982, 166] width 109 height 17
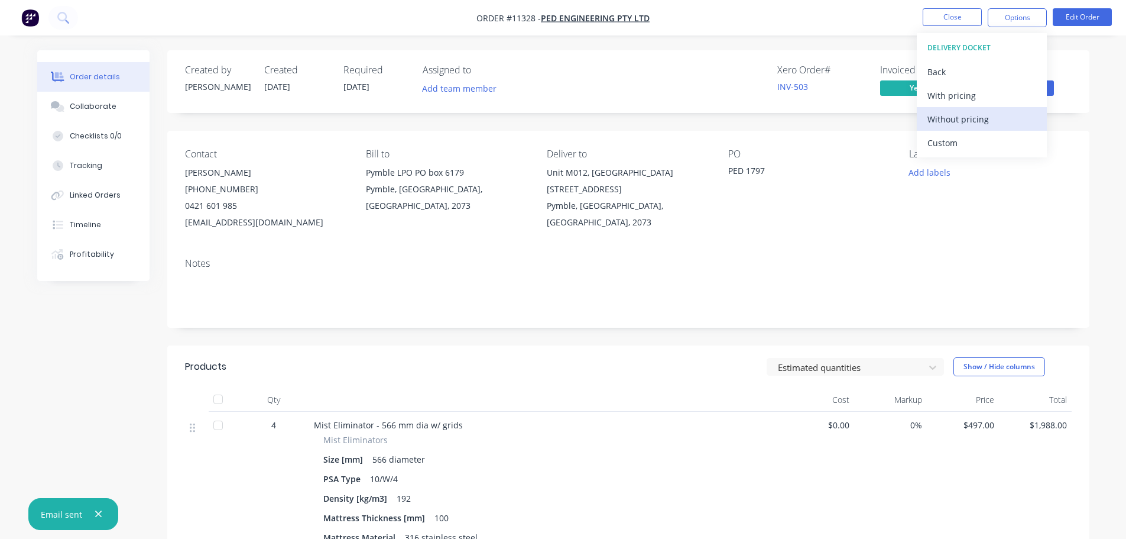
click at [959, 119] on div "Without pricing" at bounding box center [982, 119] width 109 height 17
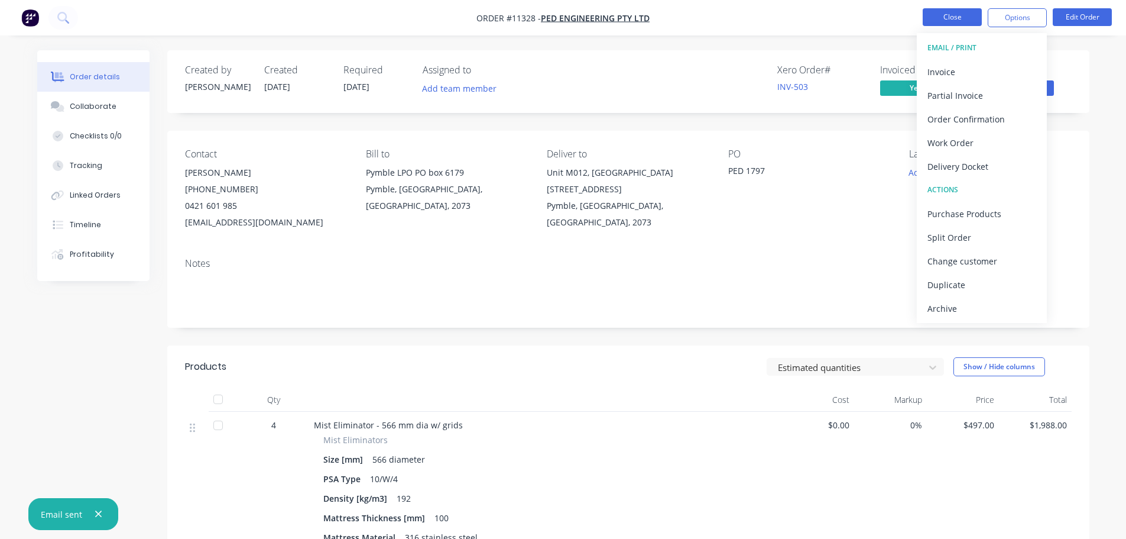
click at [939, 17] on button "Close" at bounding box center [952, 17] width 59 height 18
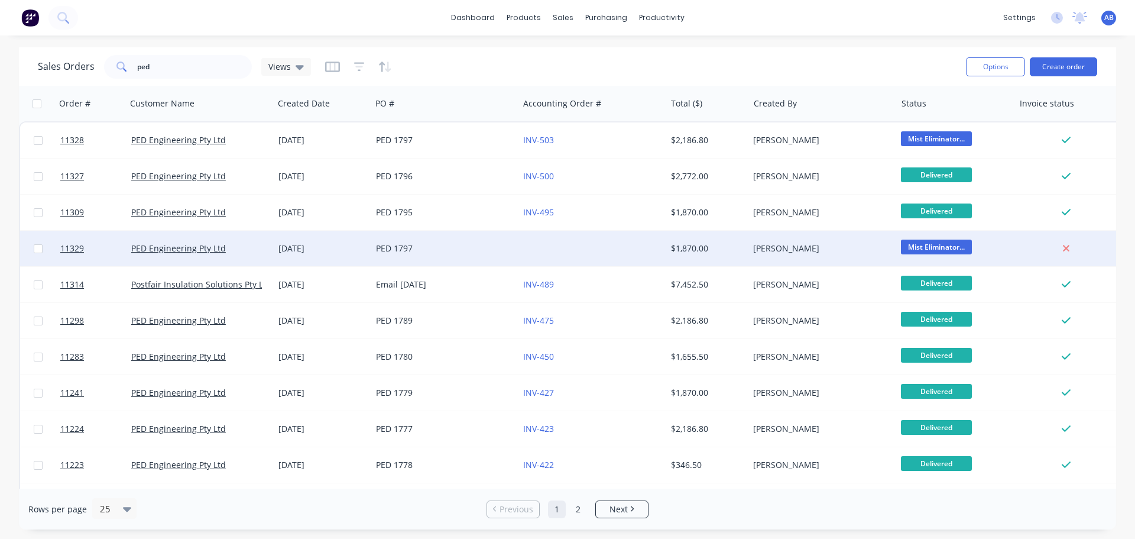
click at [541, 239] on div at bounding box center [592, 248] width 147 height 35
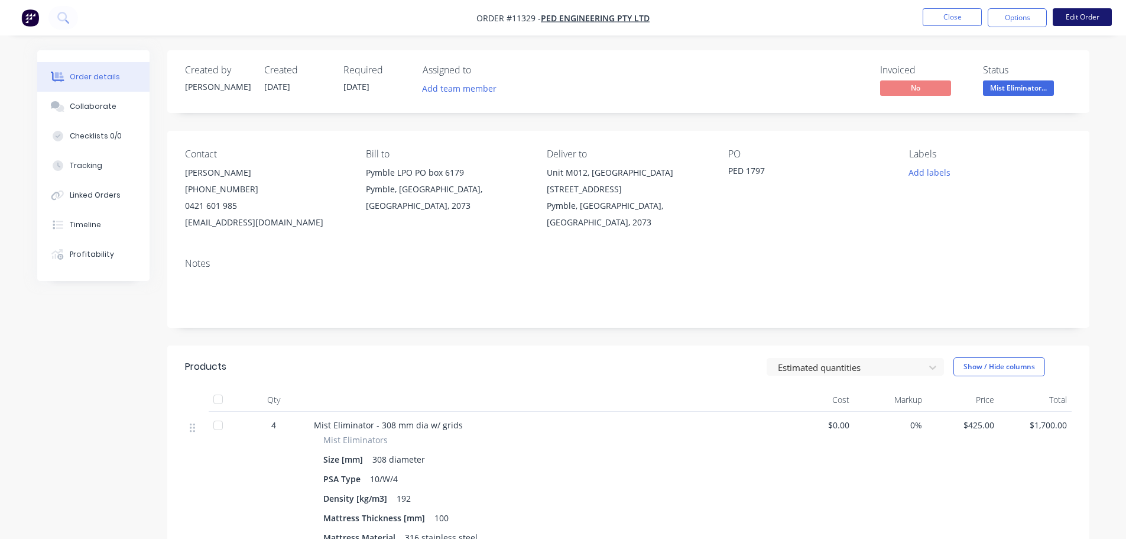
click at [1093, 15] on button "Edit Order" at bounding box center [1082, 17] width 59 height 18
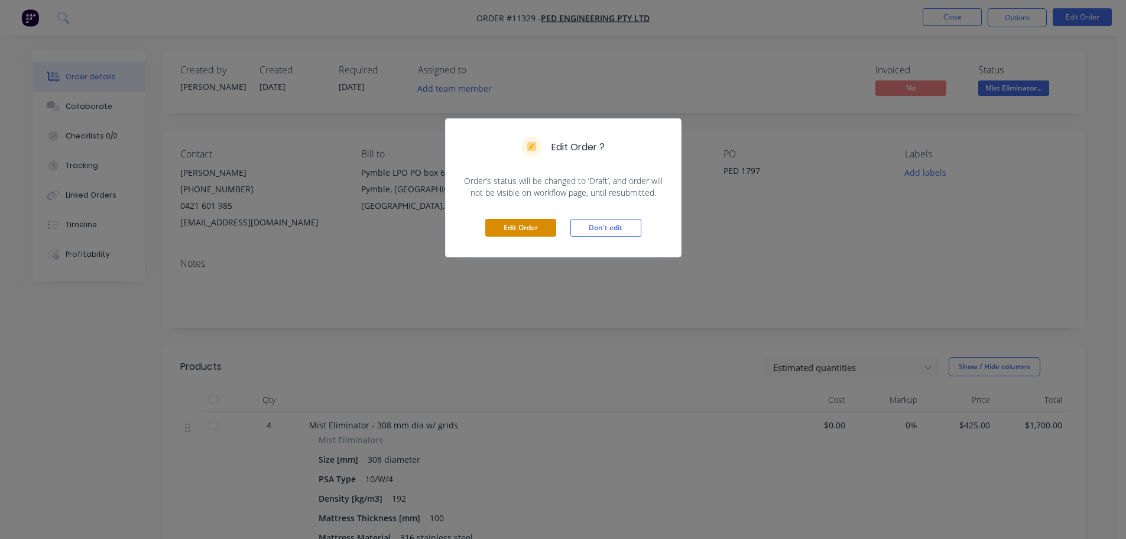
click at [537, 227] on button "Edit Order" at bounding box center [520, 228] width 71 height 18
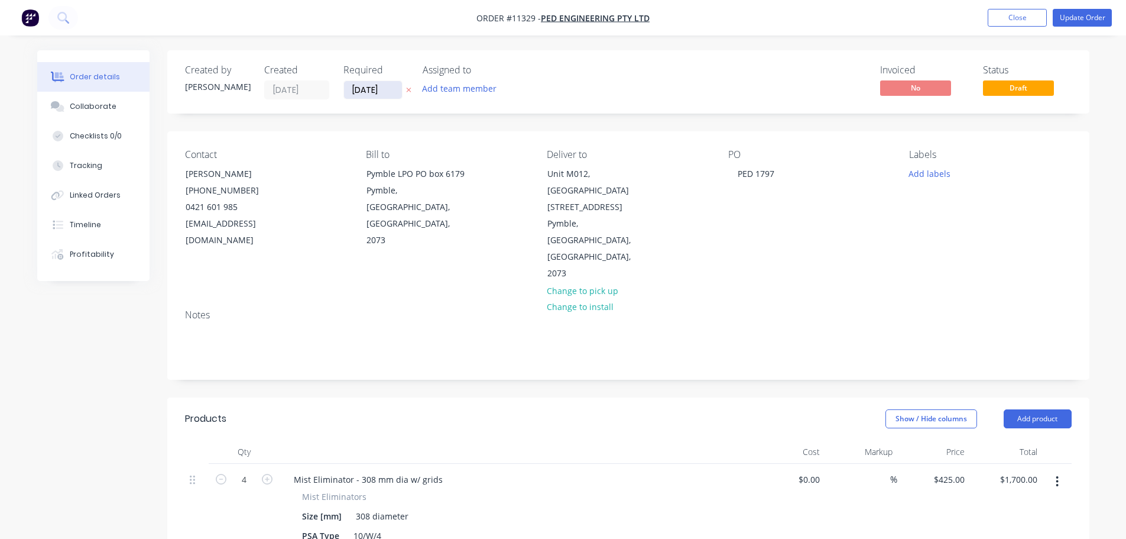
click at [396, 92] on input "[DATE]" at bounding box center [373, 90] width 58 height 18
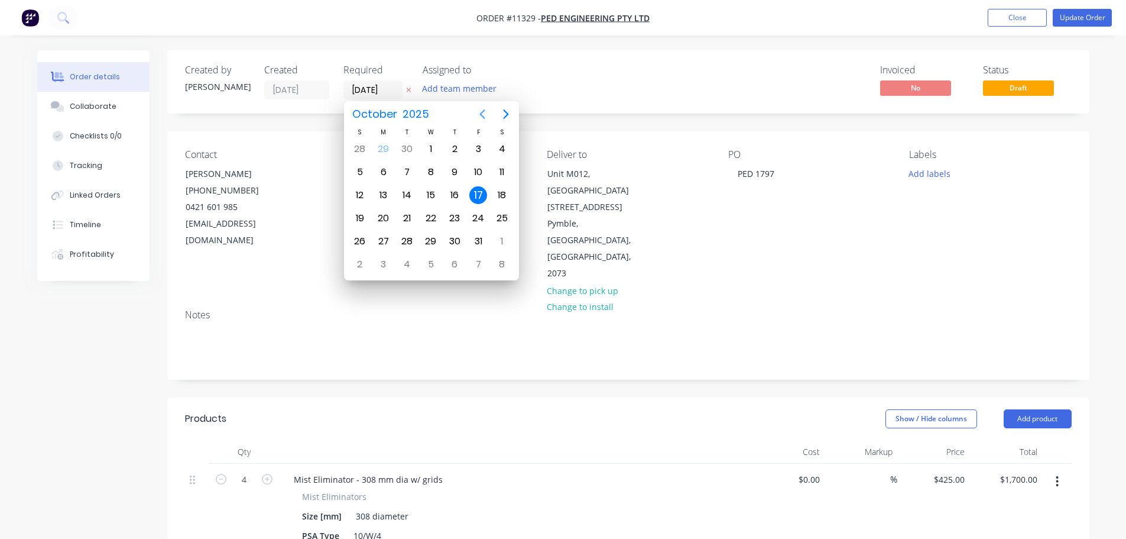
click at [492, 114] on button "Previous page" at bounding box center [483, 114] width 24 height 24
click at [390, 243] on div "29" at bounding box center [384, 241] width 18 height 18
type input "[DATE]"
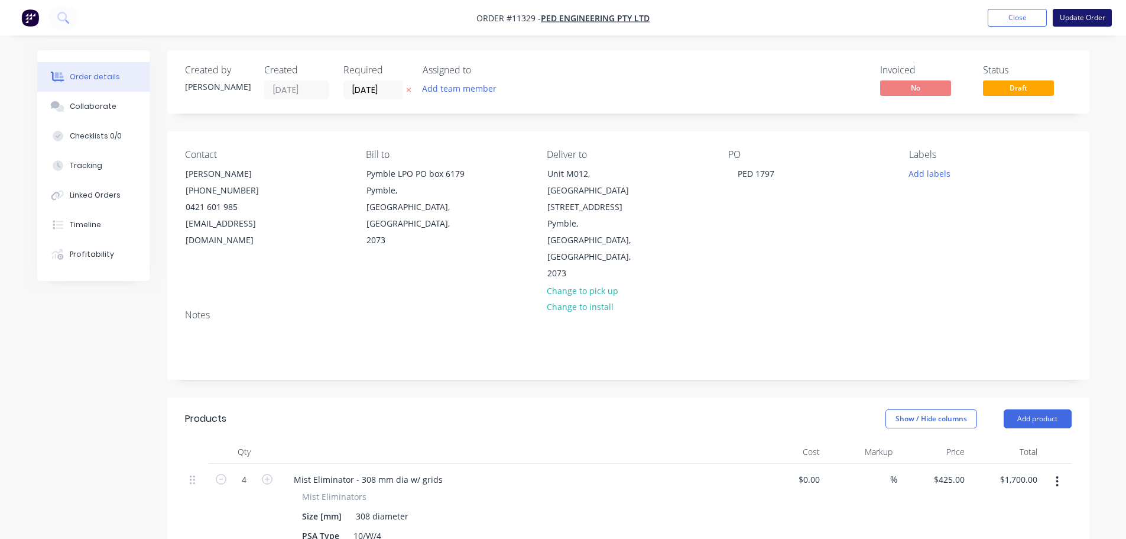
click at [1093, 18] on button "Update Order" at bounding box center [1082, 18] width 59 height 18
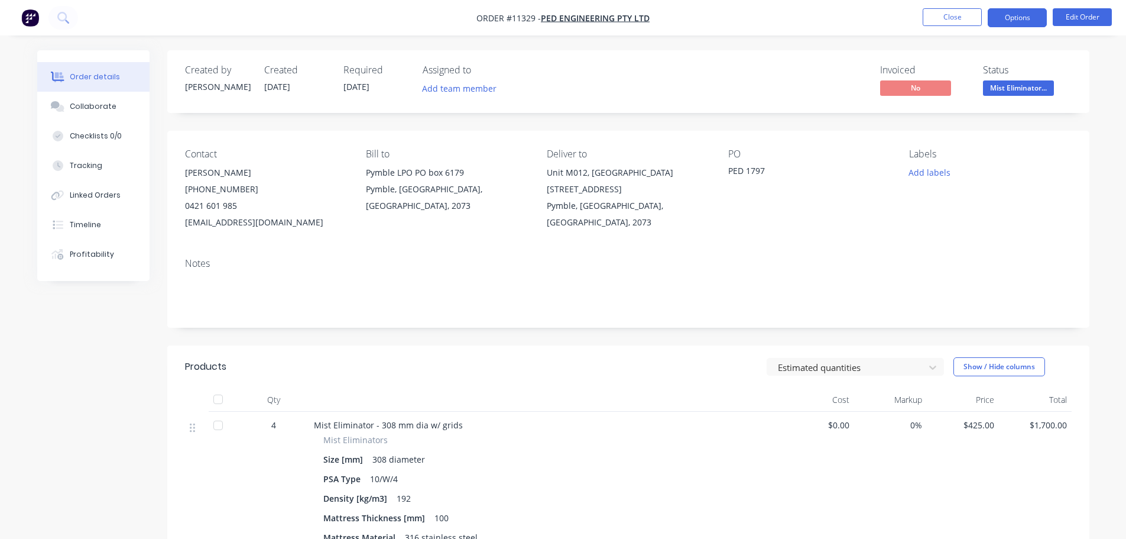
click at [1008, 17] on button "Options" at bounding box center [1017, 17] width 59 height 19
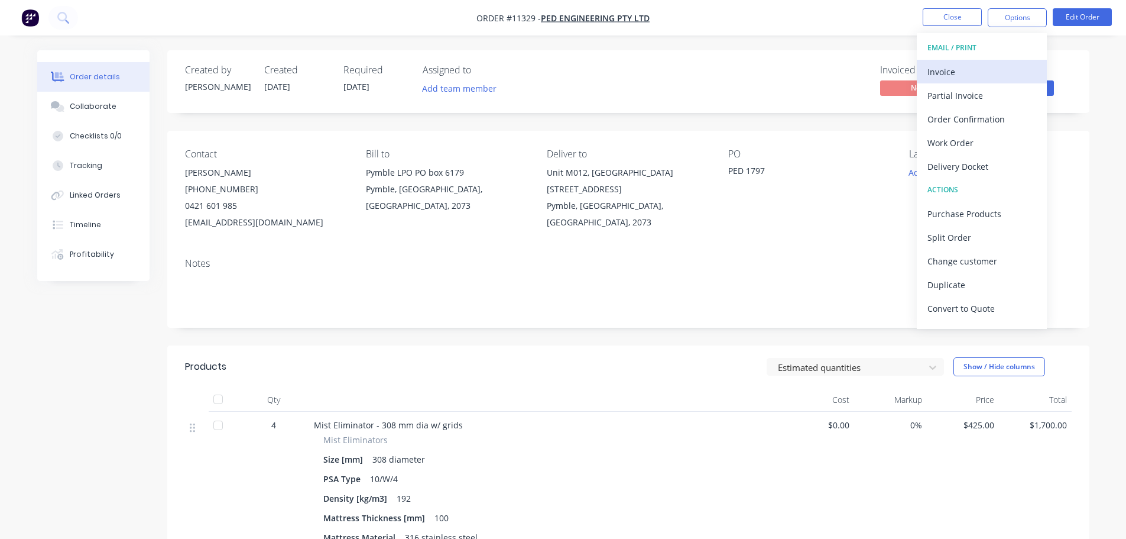
click at [964, 67] on div "Invoice" at bounding box center [982, 71] width 109 height 17
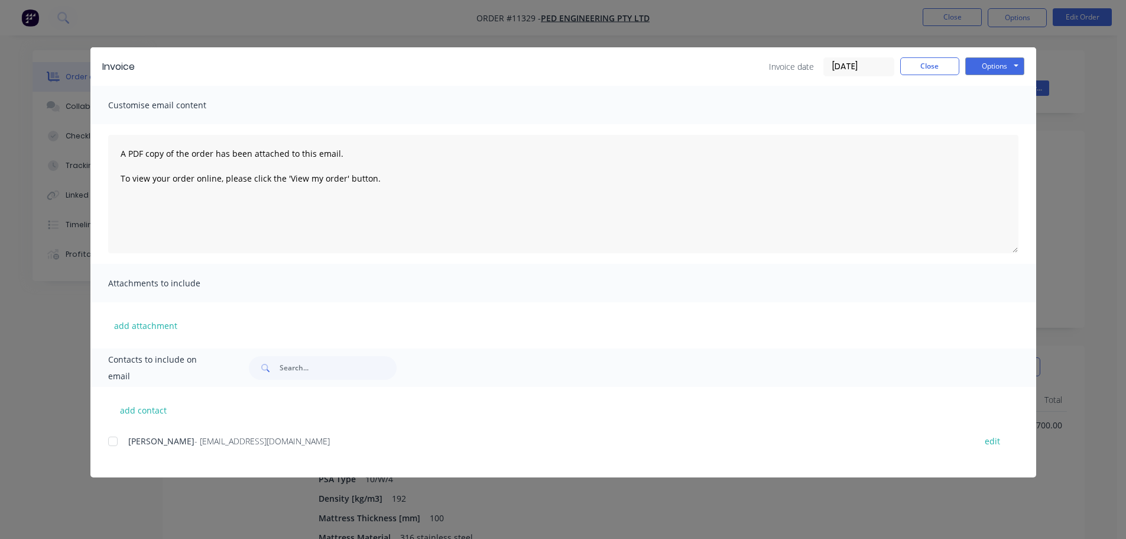
click at [109, 442] on div at bounding box center [113, 441] width 24 height 24
click at [981, 66] on button "Options" at bounding box center [995, 66] width 59 height 18
click at [987, 130] on button "Email" at bounding box center [1004, 126] width 76 height 20
click at [946, 63] on button "Close" at bounding box center [930, 66] width 59 height 18
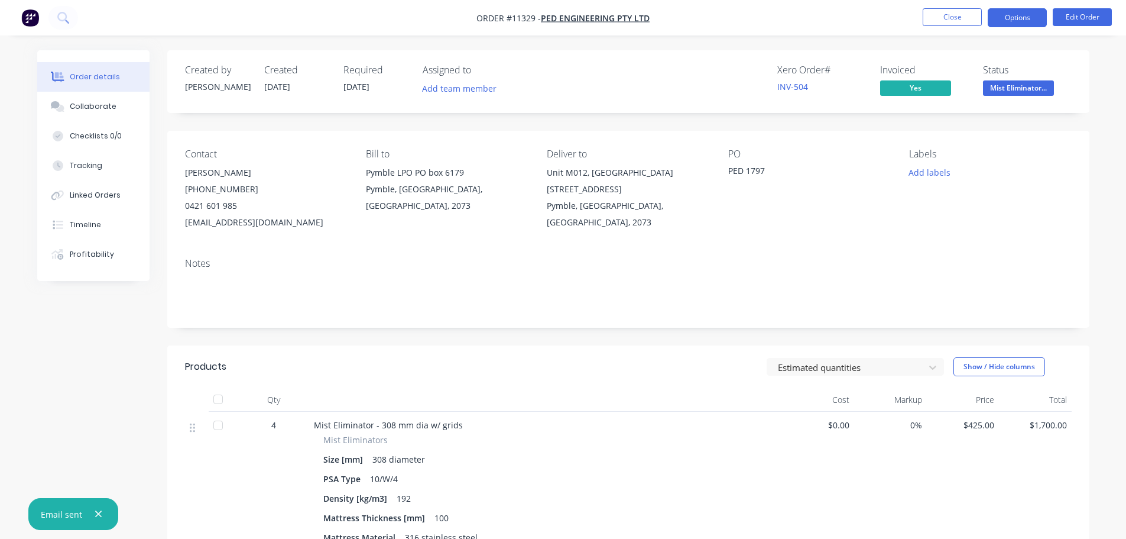
click at [1009, 14] on button "Options" at bounding box center [1017, 17] width 59 height 19
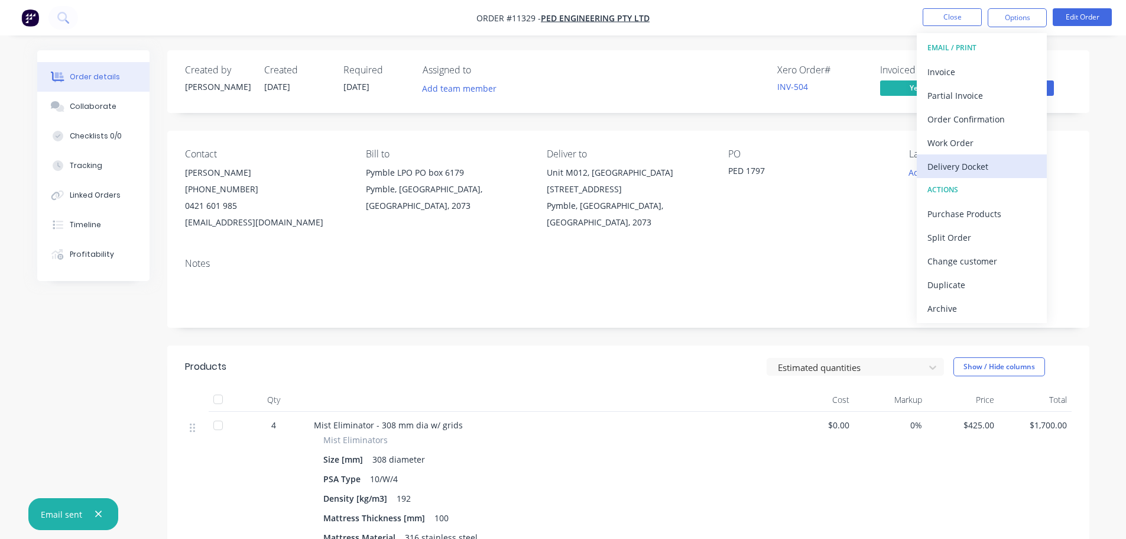
click at [959, 169] on div "Delivery Docket" at bounding box center [982, 166] width 109 height 17
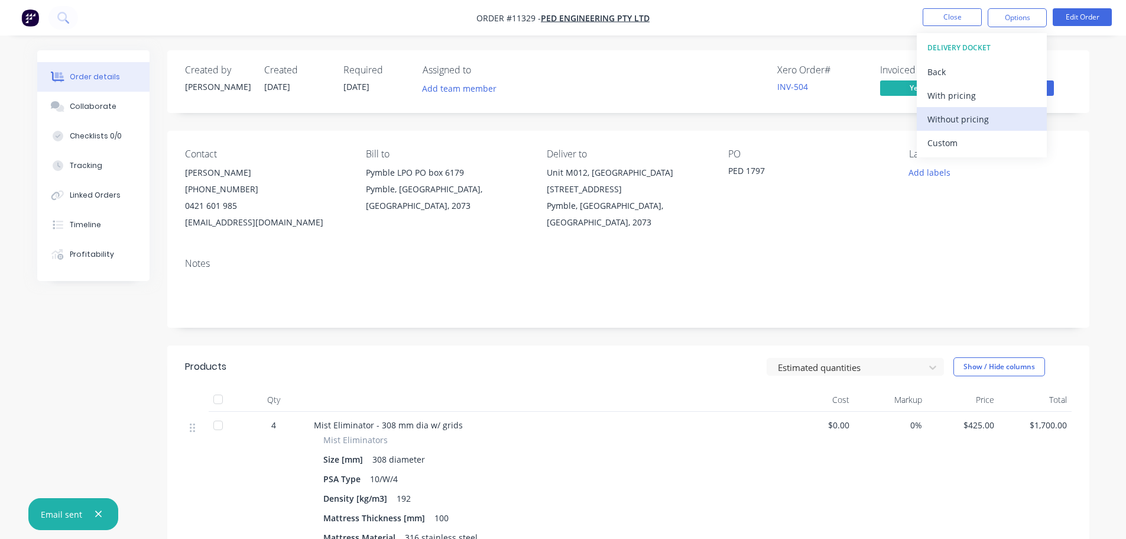
click at [963, 122] on div "Without pricing" at bounding box center [982, 119] width 109 height 17
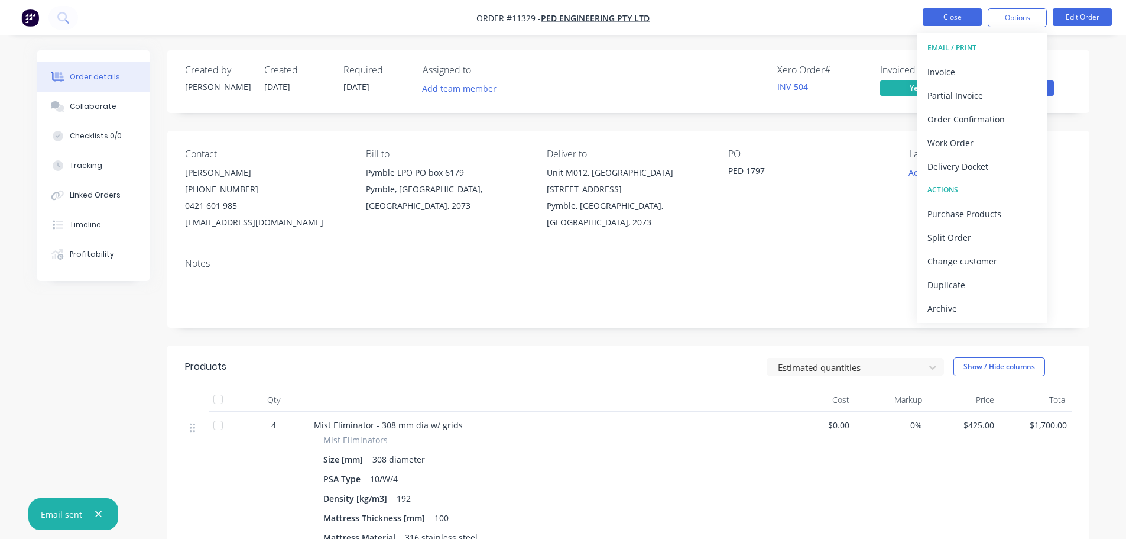
click at [949, 9] on button "Close" at bounding box center [952, 17] width 59 height 18
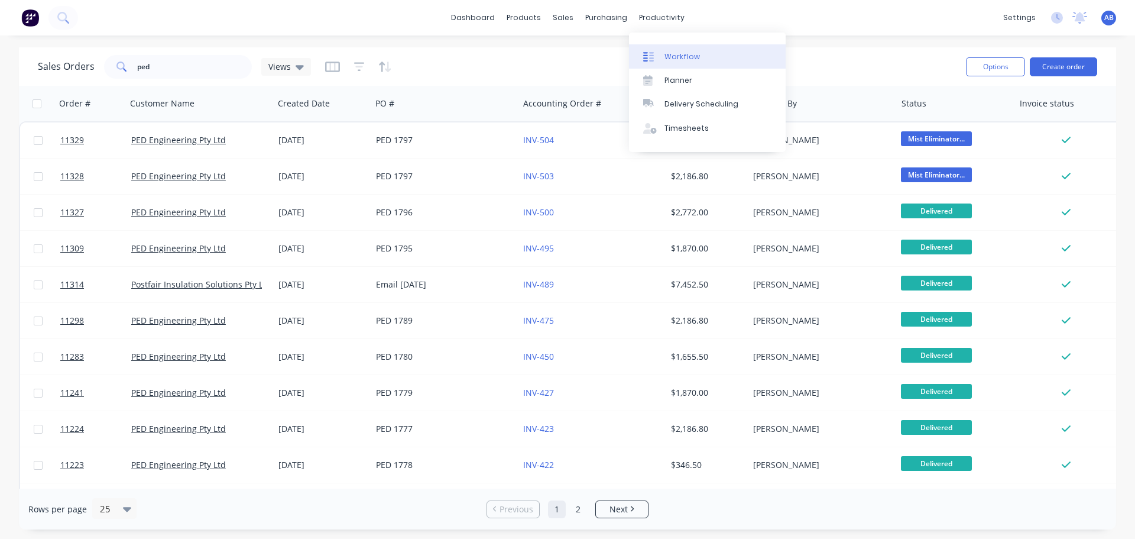
click at [676, 52] on div "Workflow" at bounding box center [682, 56] width 35 height 11
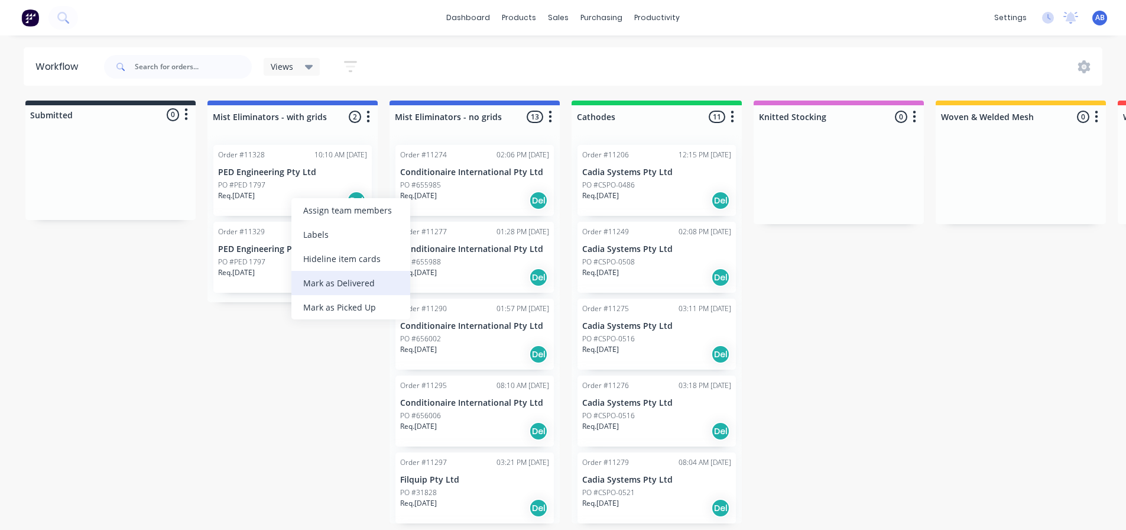
click at [328, 284] on div "Mark as Delivered" at bounding box center [351, 283] width 119 height 24
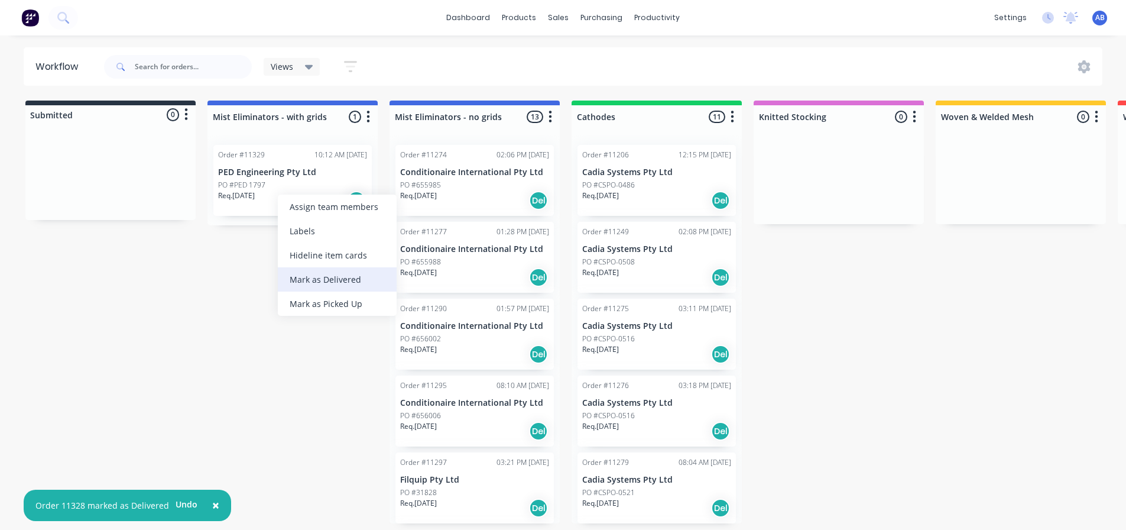
click at [299, 276] on div "Mark as Delivered" at bounding box center [337, 279] width 119 height 24
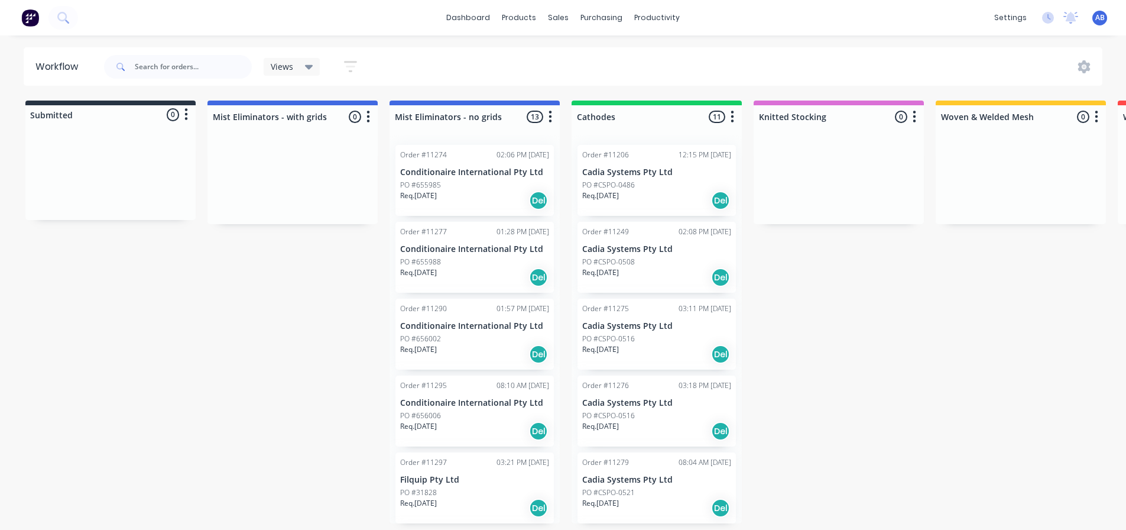
click at [34, 21] on img at bounding box center [30, 18] width 18 height 18
